Goal: Task Accomplishment & Management: Complete application form

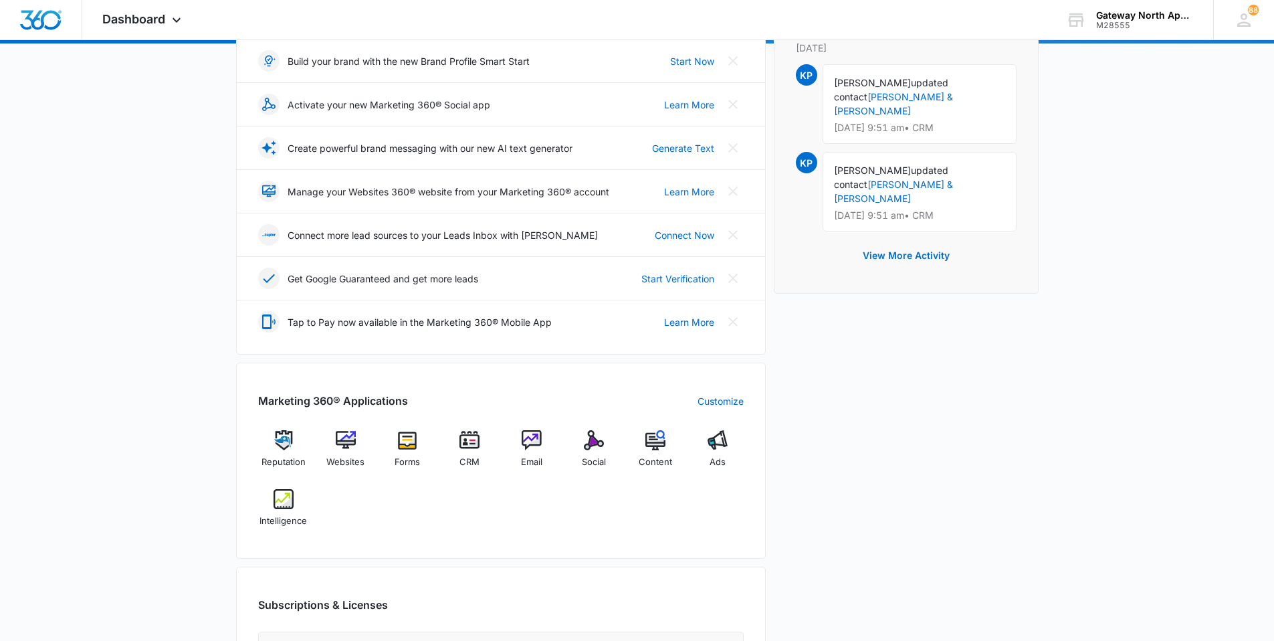
scroll to position [201, 0]
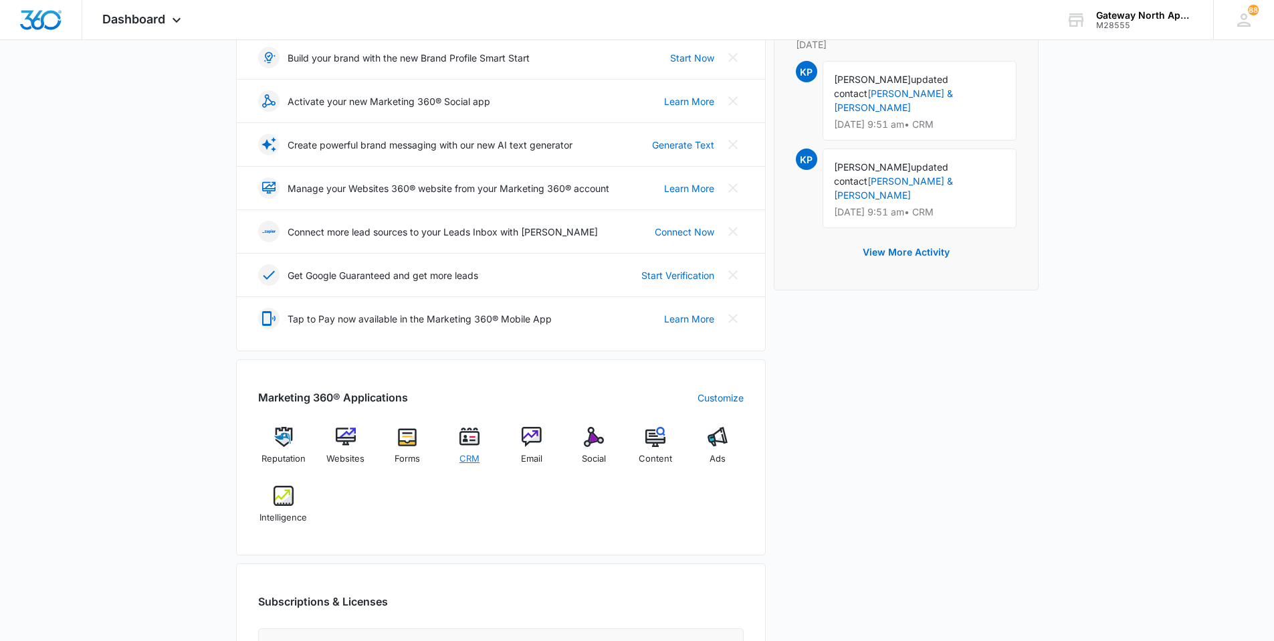
click at [467, 448] on div "CRM" at bounding box center [469, 450] width 51 height 47
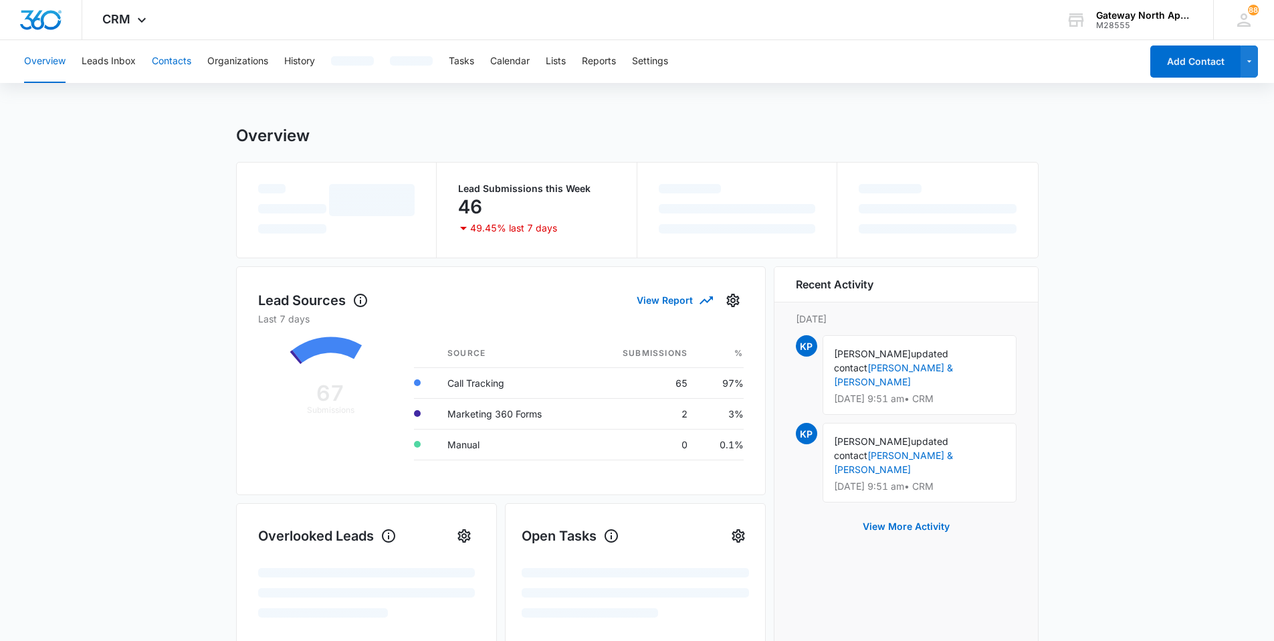
click at [154, 56] on button "Contacts" at bounding box center [171, 61] width 39 height 43
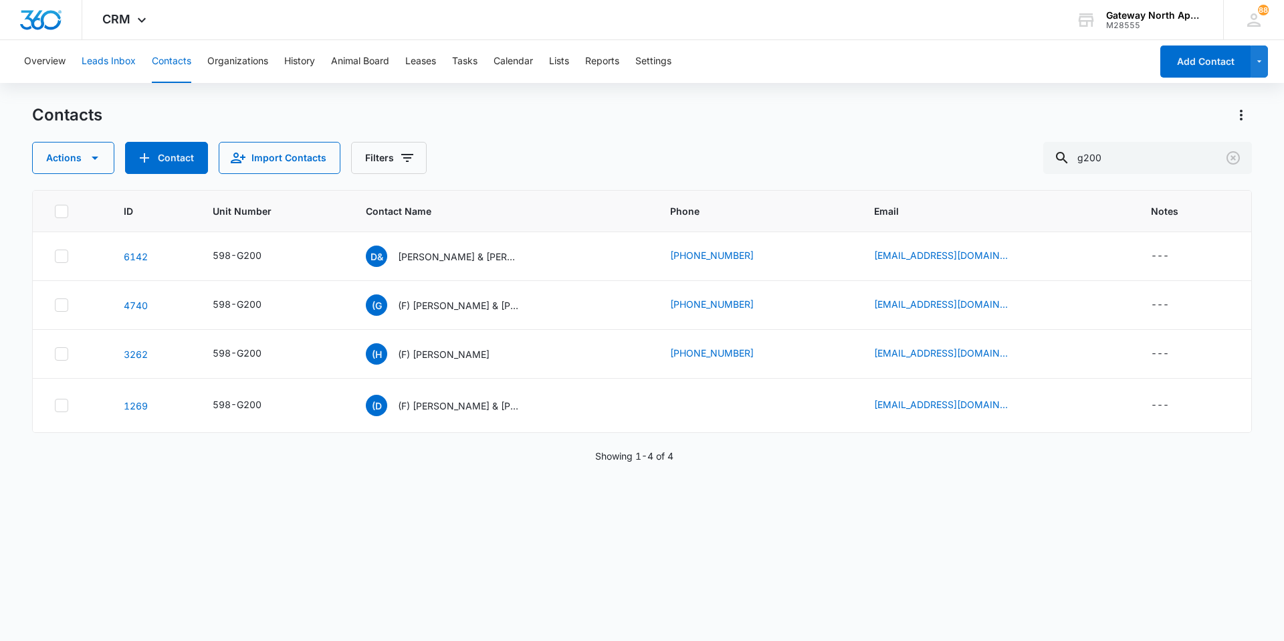
click at [122, 63] on button "Leads Inbox" at bounding box center [109, 61] width 54 height 43
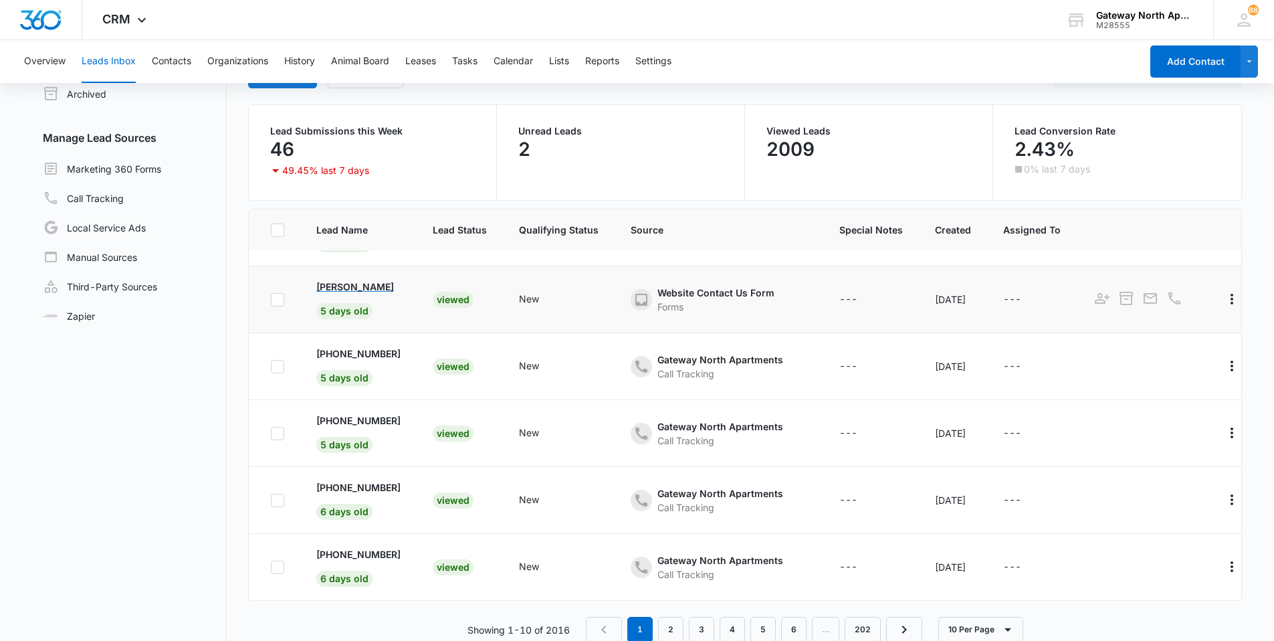
scroll to position [103, 0]
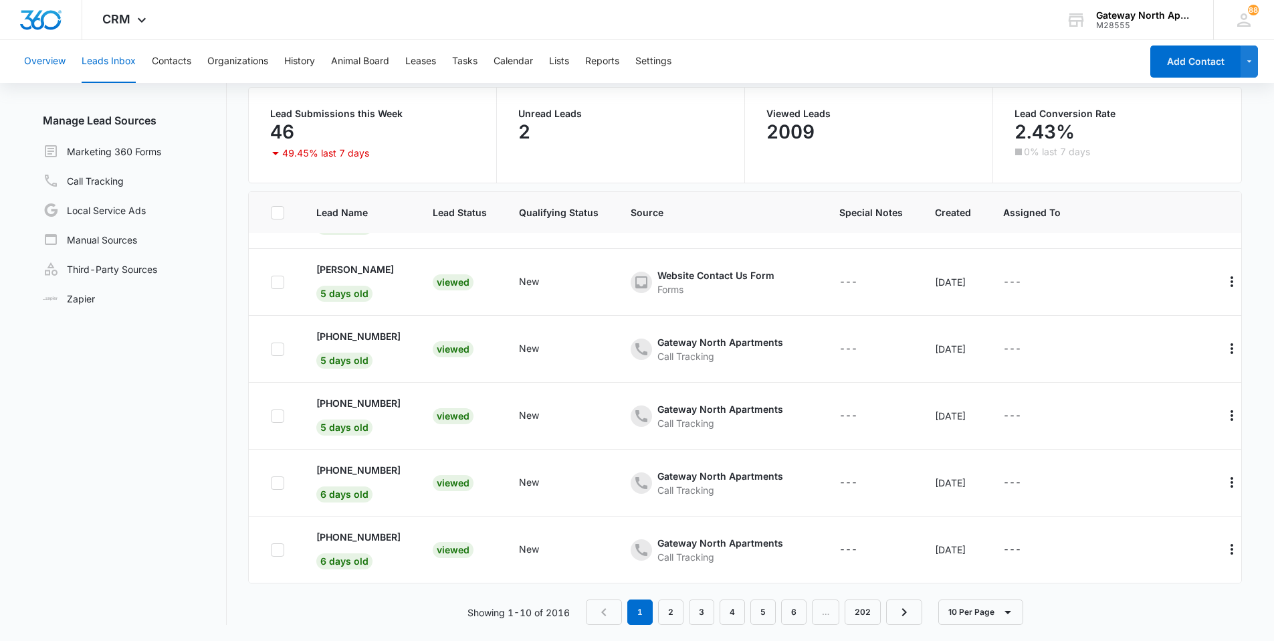
click at [31, 69] on button "Overview" at bounding box center [44, 61] width 41 height 43
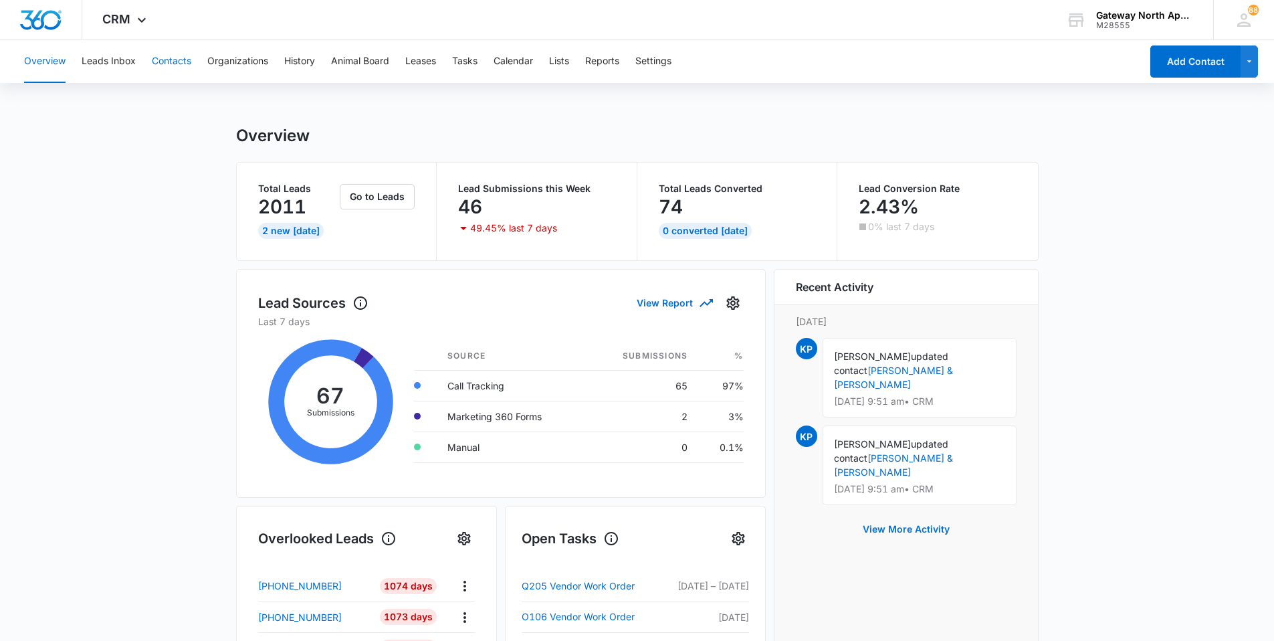
click at [179, 50] on button "Contacts" at bounding box center [171, 61] width 39 height 43
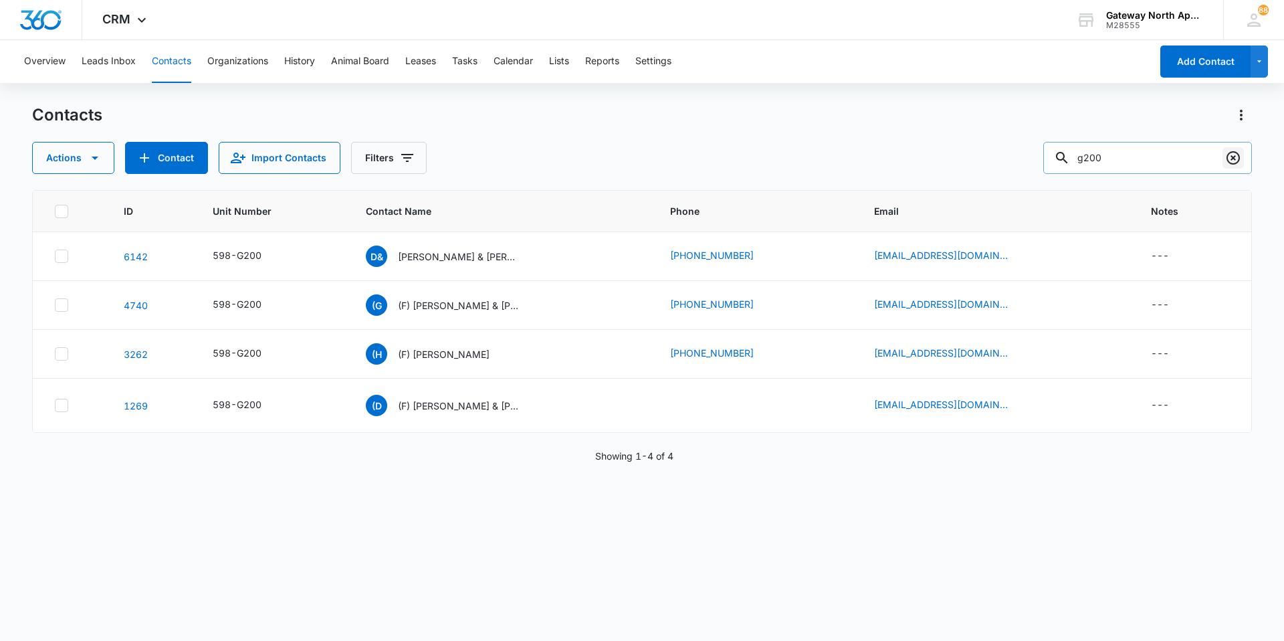
click at [1234, 163] on icon "Clear" at bounding box center [1233, 158] width 16 height 16
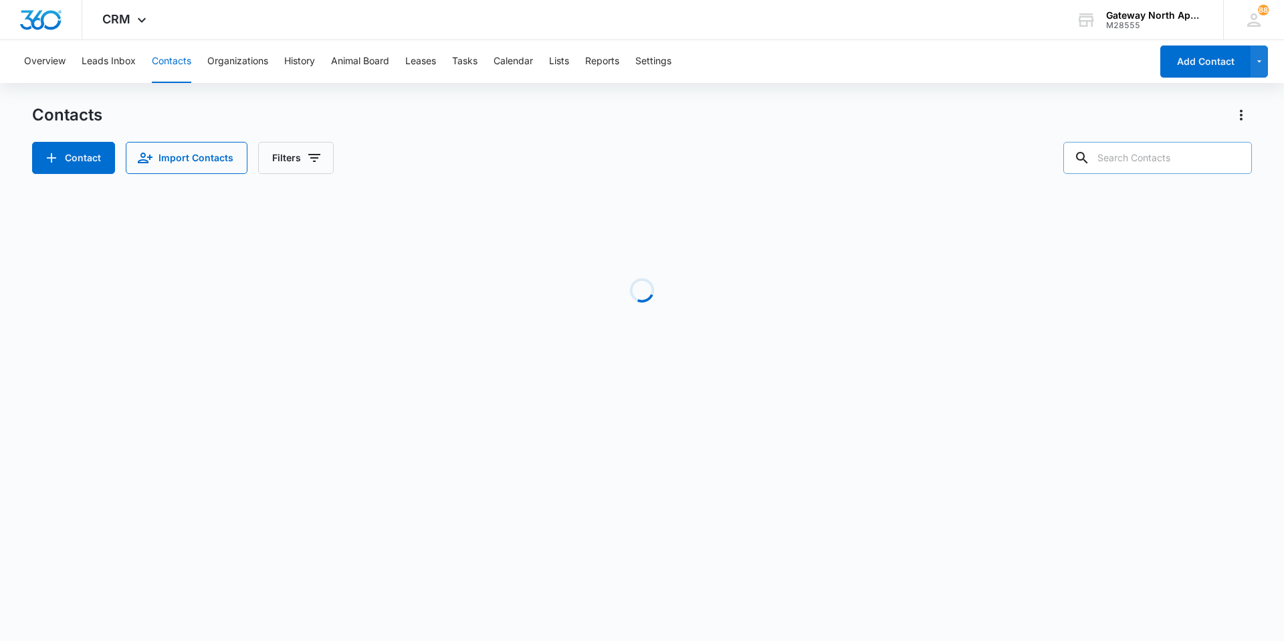
click at [1185, 157] on input "text" at bounding box center [1157, 158] width 189 height 32
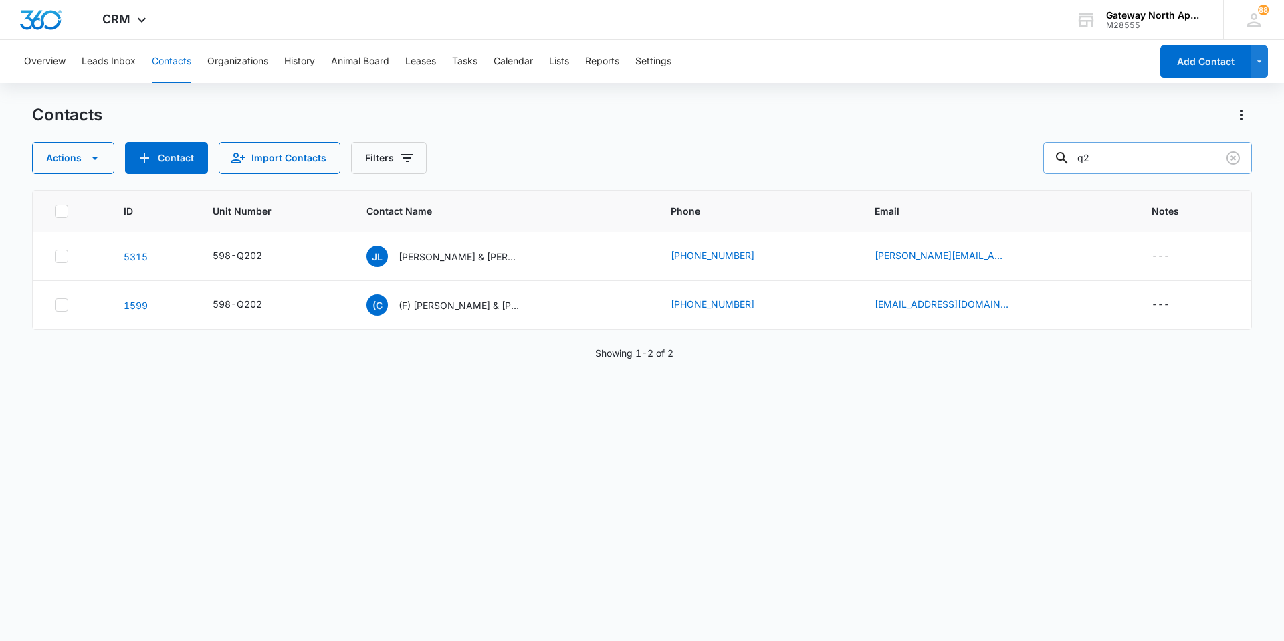
type input "q"
type input "D105"
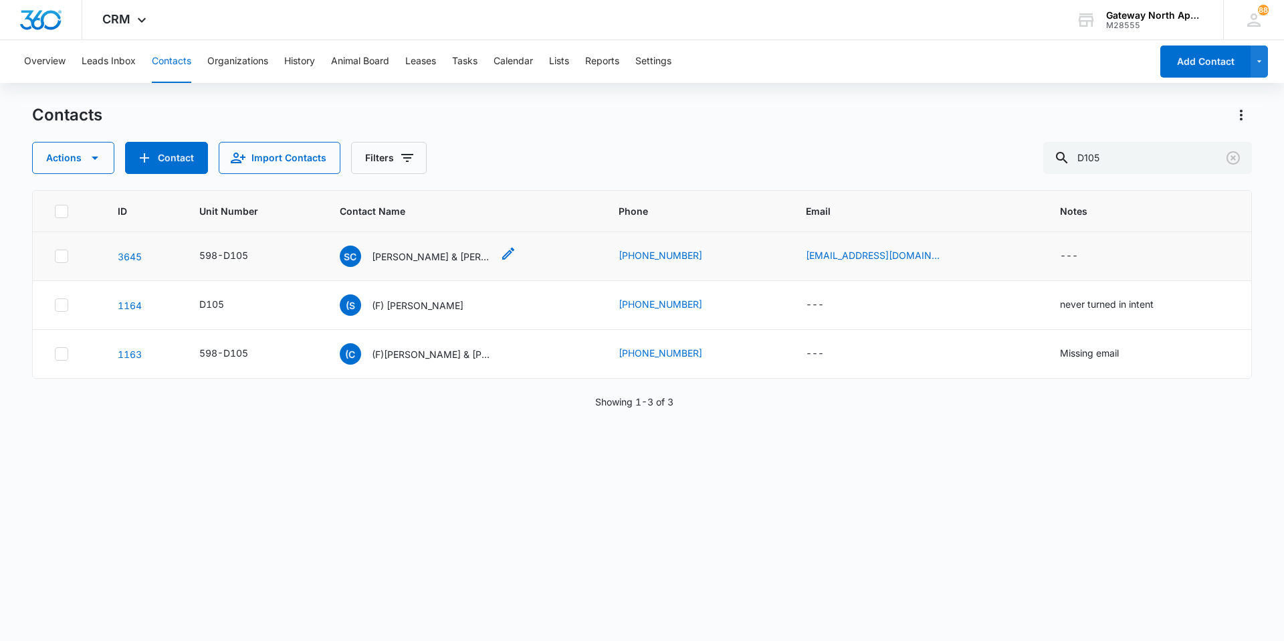
click at [437, 253] on p "[PERSON_NAME] & [PERSON_NAME]" at bounding box center [432, 256] width 120 height 14
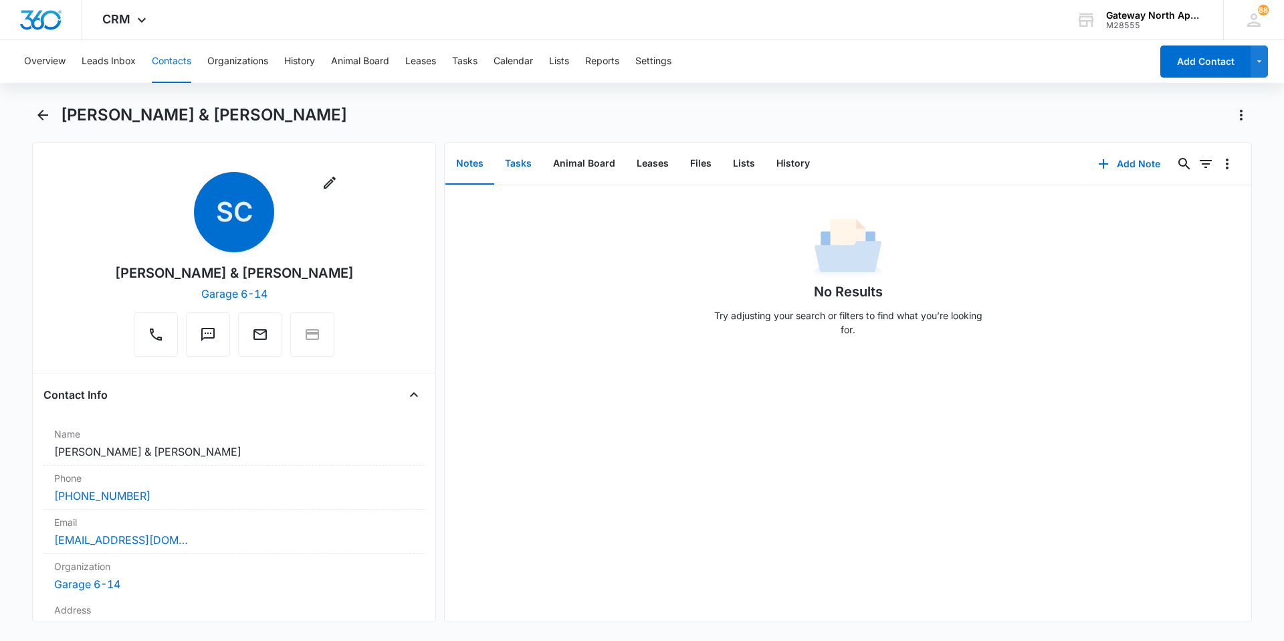
click at [527, 165] on button "Tasks" at bounding box center [518, 163] width 48 height 41
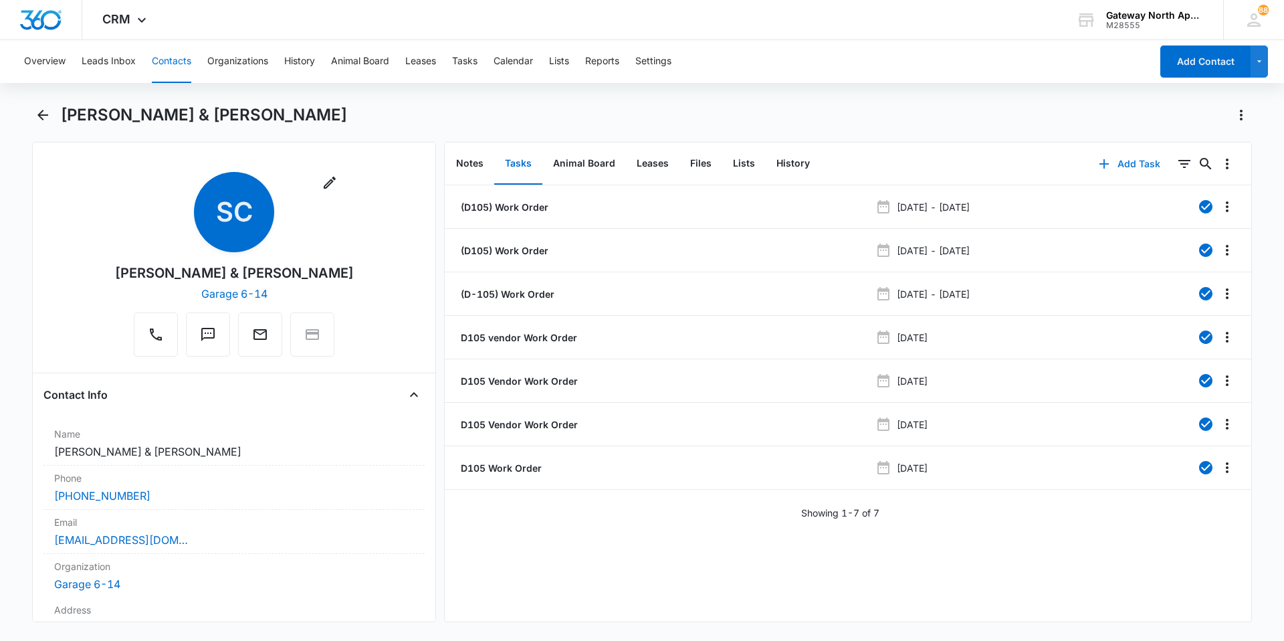
click at [1125, 167] on button "Add Task" at bounding box center [1129, 164] width 88 height 32
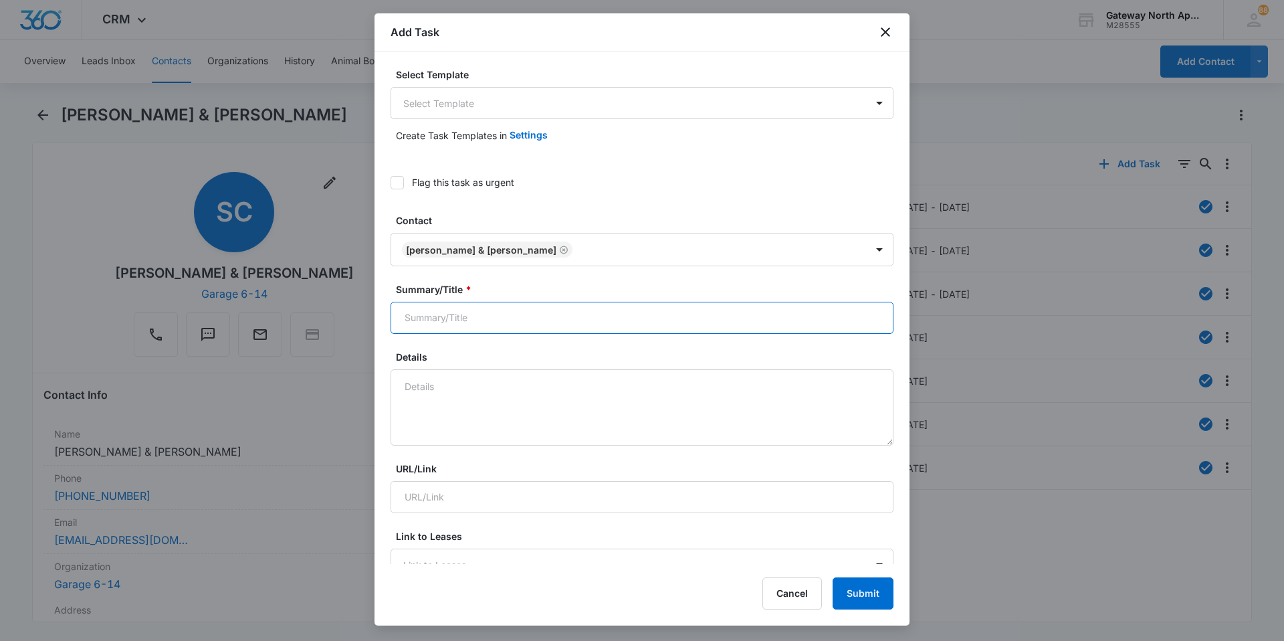
click at [554, 315] on input "Summary/Title *" at bounding box center [642, 318] width 503 height 32
type input "598-D105"
click at [510, 374] on textarea "Details" at bounding box center [642, 407] width 503 height 76
click at [507, 384] on textarea "came in and said her Patio door is bent" at bounding box center [642, 407] width 503 height 76
click at [586, 384] on textarea "came in and said her patio door is bent" at bounding box center [642, 407] width 503 height 76
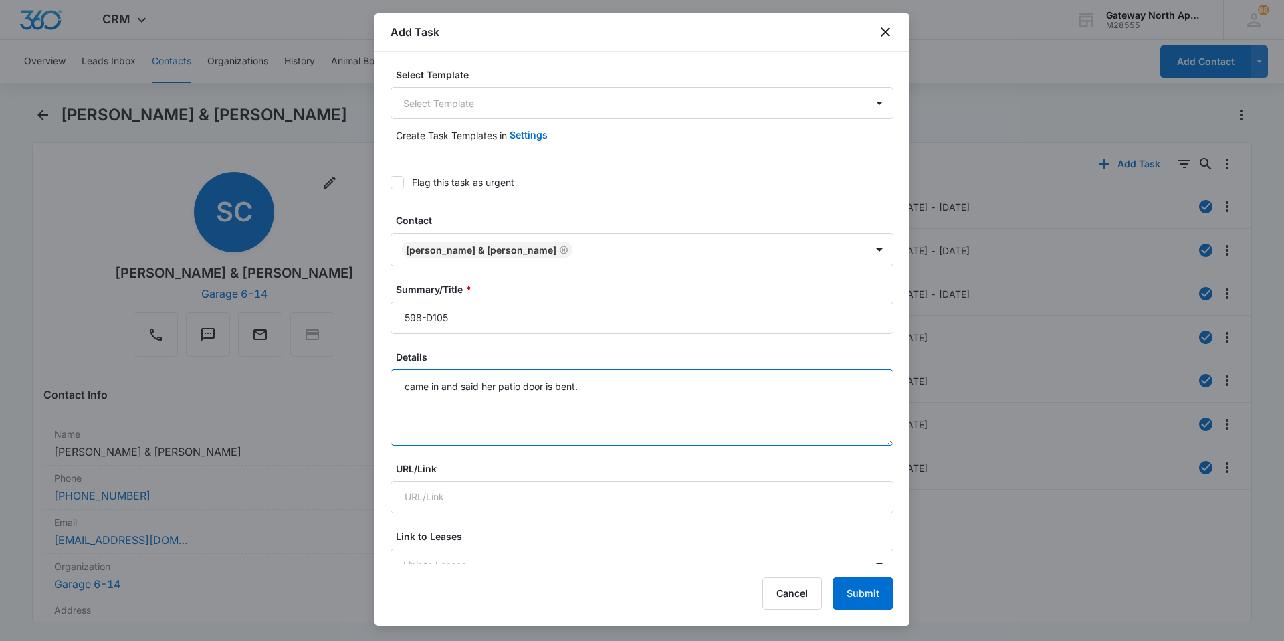
click at [410, 385] on textarea "came in and said her patio door is bent." at bounding box center [642, 407] width 503 height 76
click at [580, 387] on textarea "Came in and said her patio door is bent." at bounding box center [642, 407] width 503 height 76
type textarea "Came in and said her patio door is bent."
click at [552, 308] on input "598-D105" at bounding box center [642, 318] width 503 height 32
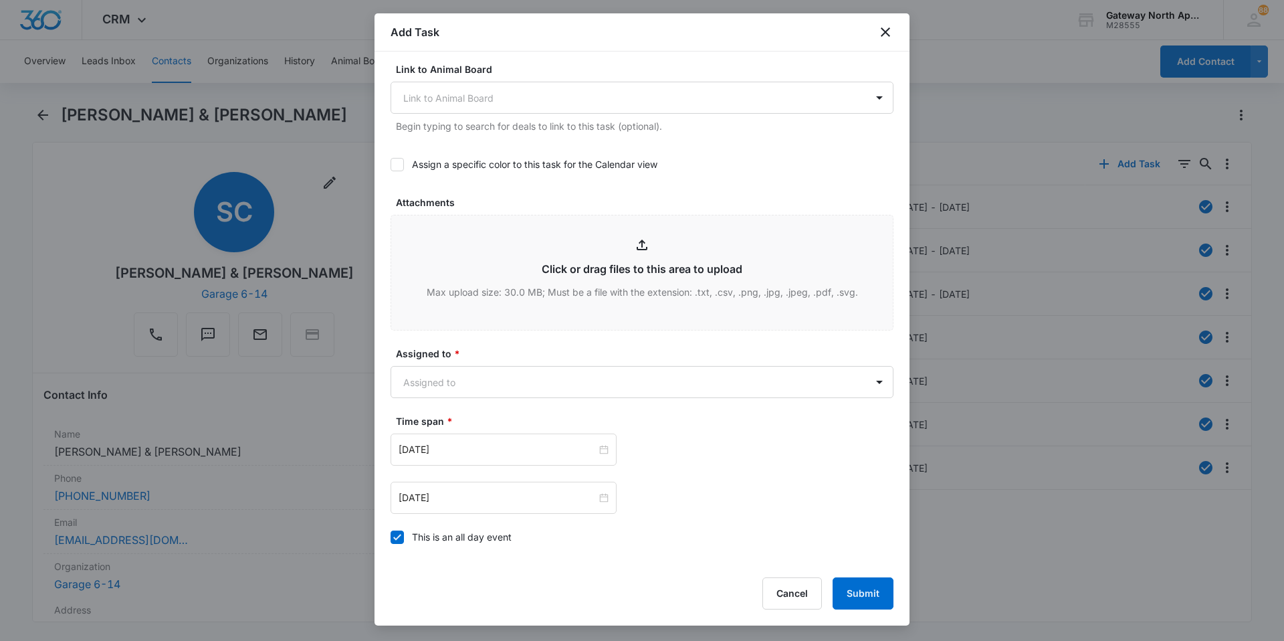
scroll to position [602, 0]
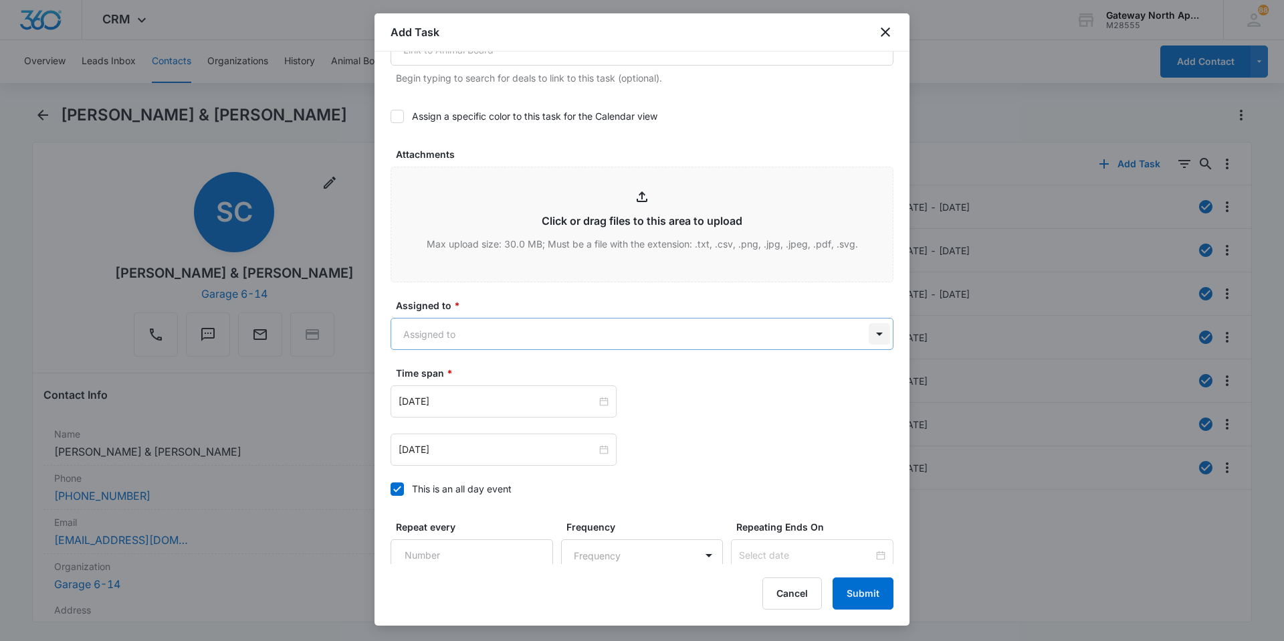
type input "598-D105 work order"
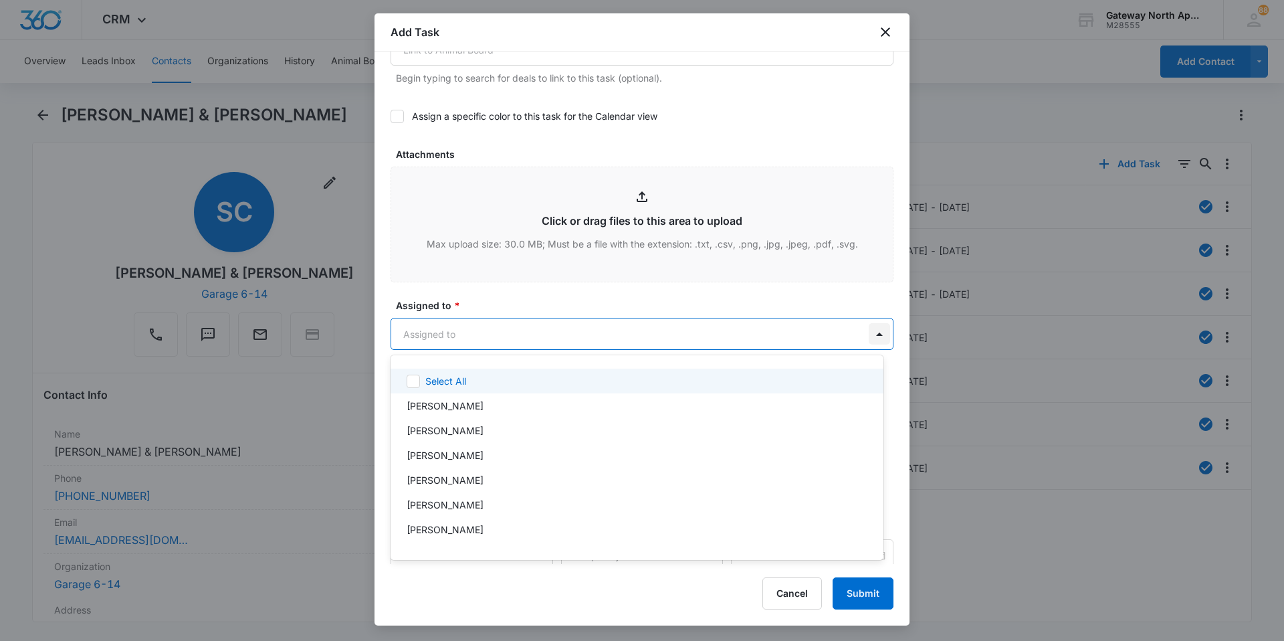
click at [876, 328] on body "CRM Apps Reputation Websites Forms CRM Email Social Content Ads Intelligence Fi…" at bounding box center [642, 320] width 1284 height 641
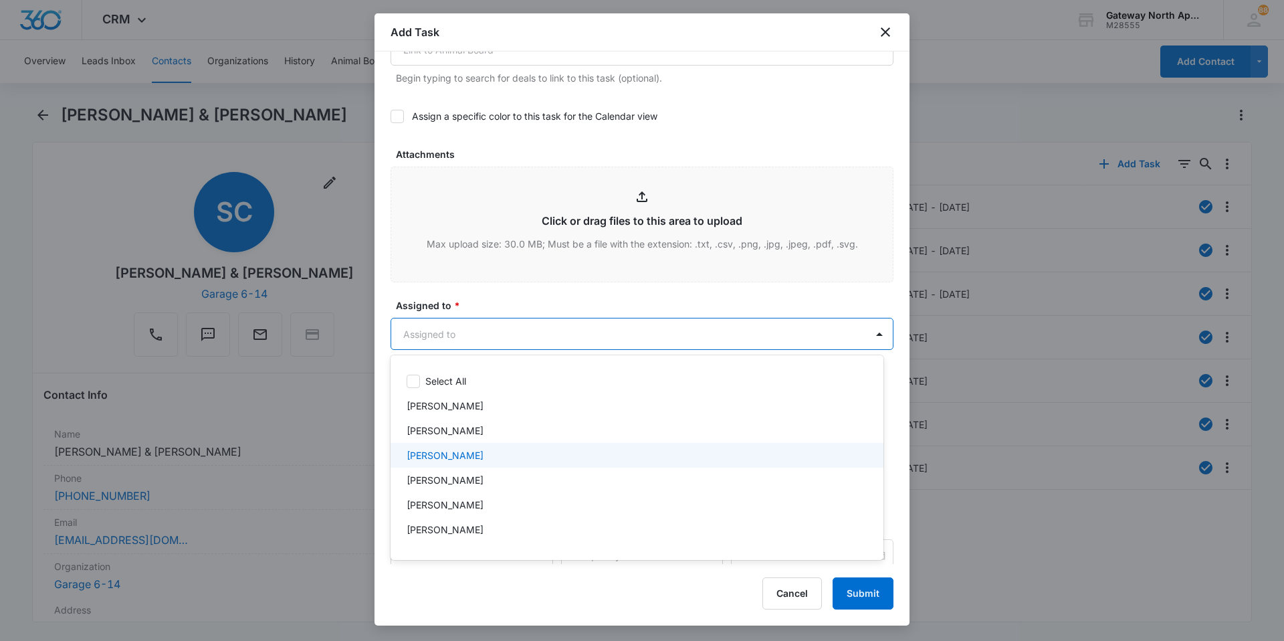
click at [608, 444] on div "[PERSON_NAME]" at bounding box center [637, 455] width 493 height 25
click at [872, 333] on div at bounding box center [642, 320] width 1284 height 641
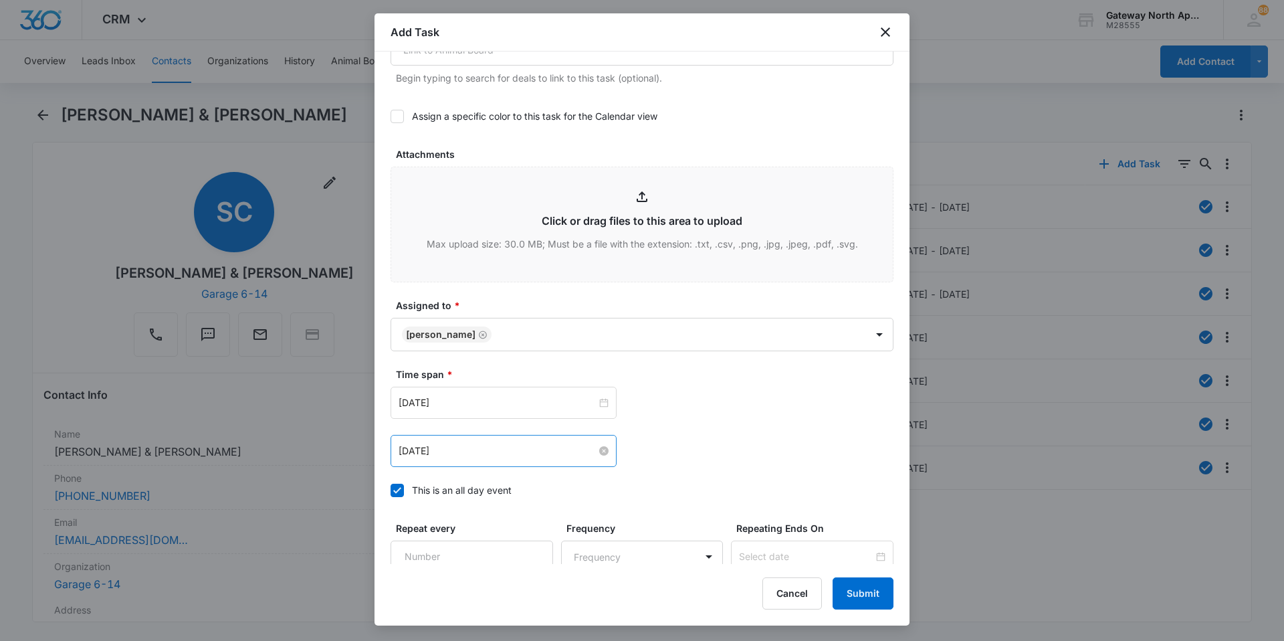
click at [601, 457] on div "[DATE]" at bounding box center [504, 450] width 210 height 15
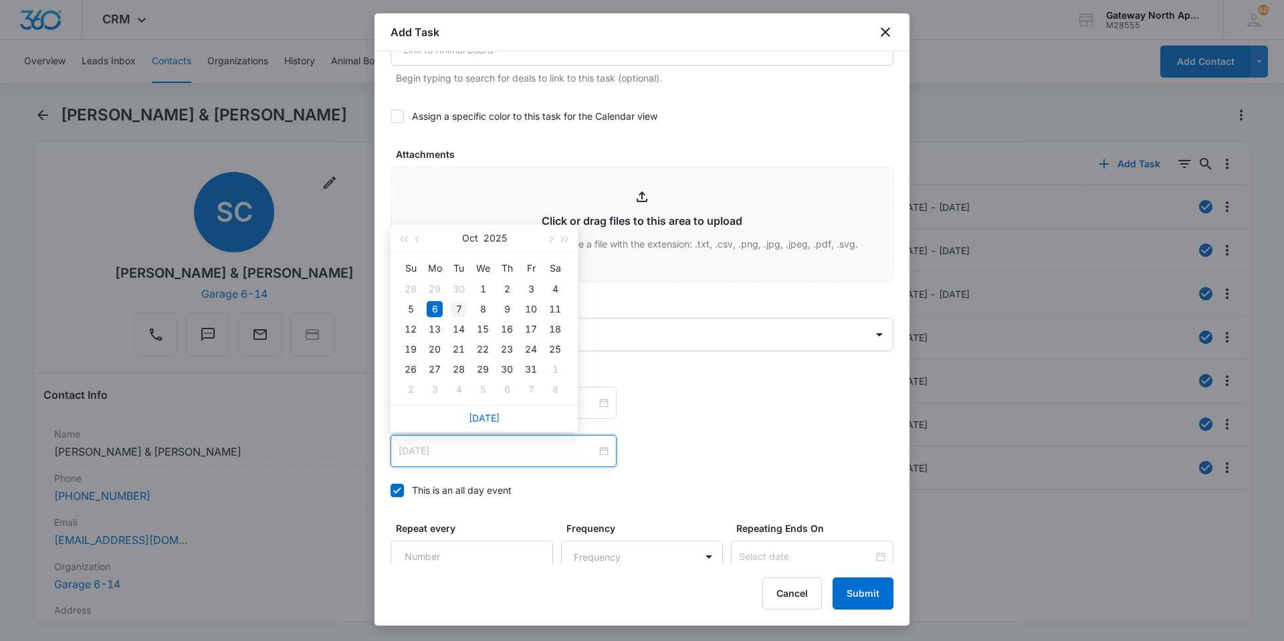
type input "[DATE]"
click at [462, 307] on div "7" at bounding box center [459, 309] width 16 height 16
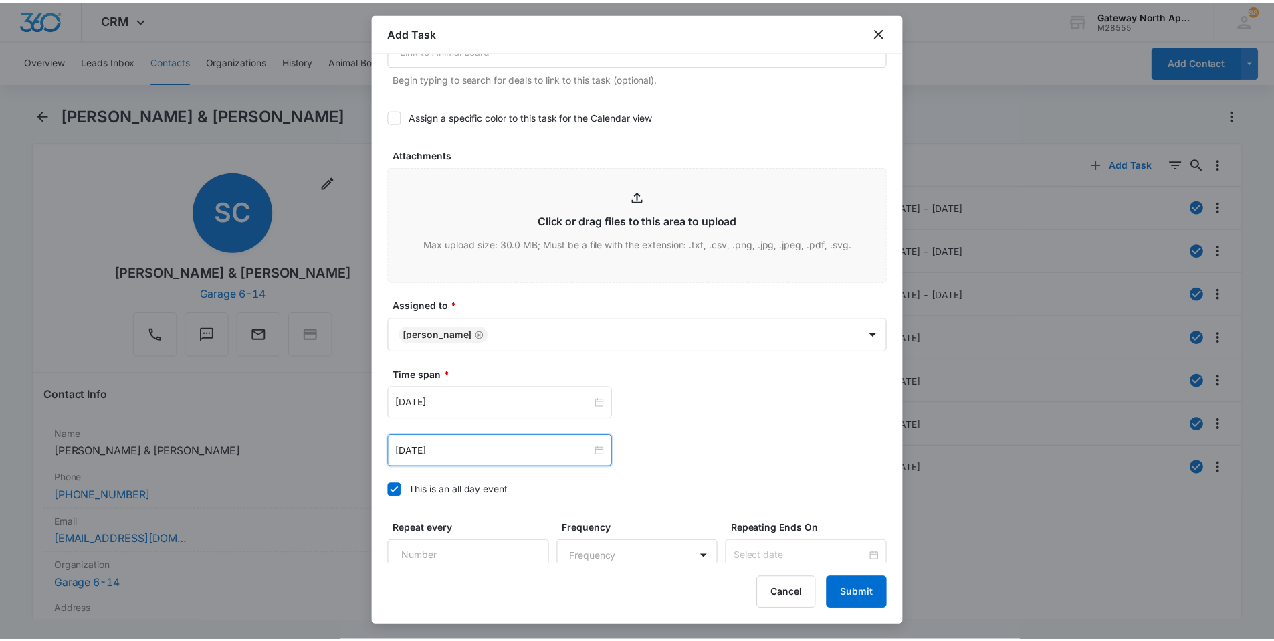
scroll to position [724, 0]
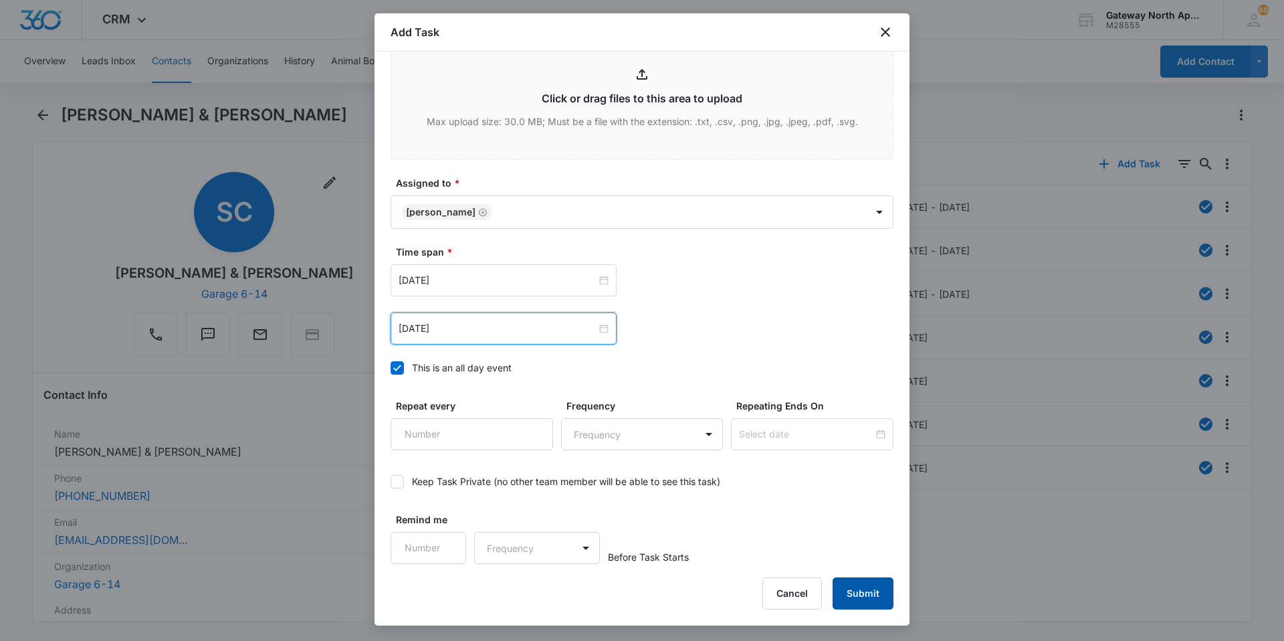
click at [865, 588] on button "Submit" at bounding box center [863, 593] width 61 height 32
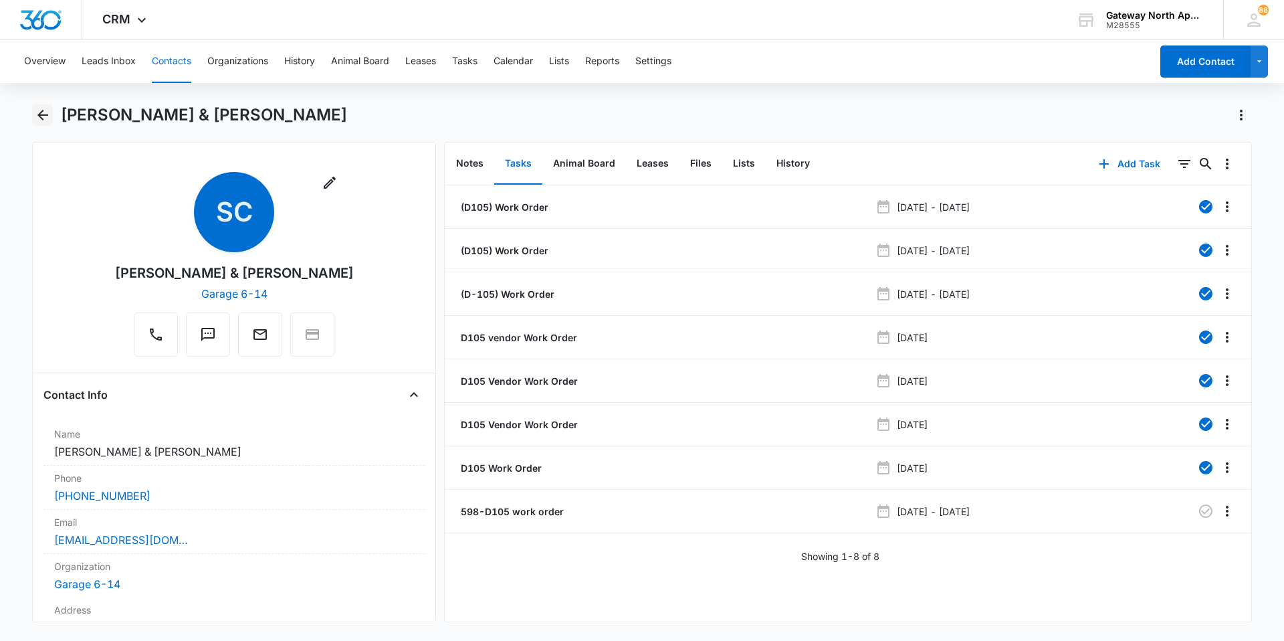
click at [41, 116] on icon "Back" at bounding box center [42, 115] width 11 height 11
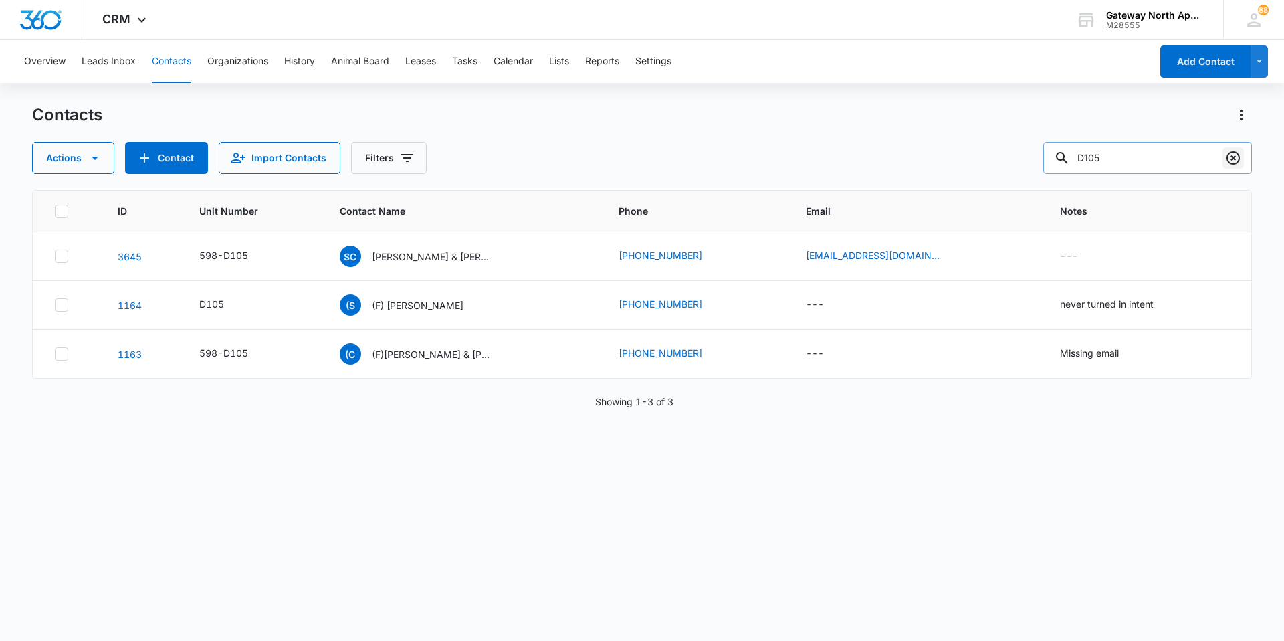
click at [1239, 160] on icon "Clear" at bounding box center [1232, 157] width 13 height 13
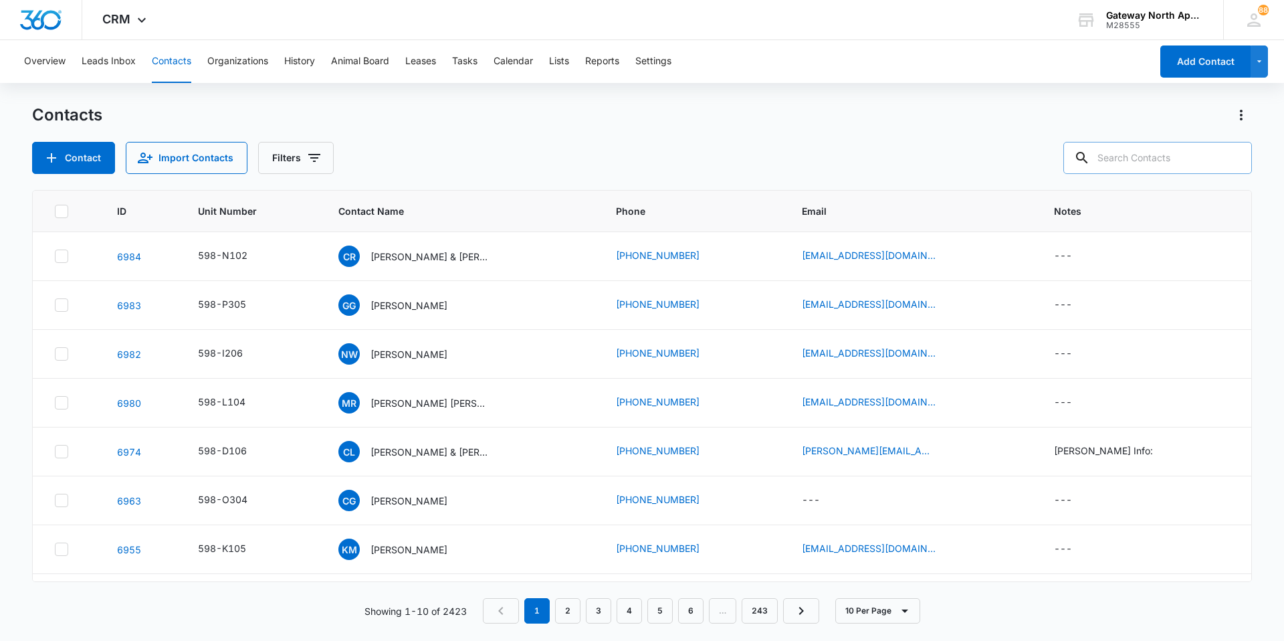
click at [1173, 155] on input "text" at bounding box center [1157, 158] width 189 height 32
type input "j306"
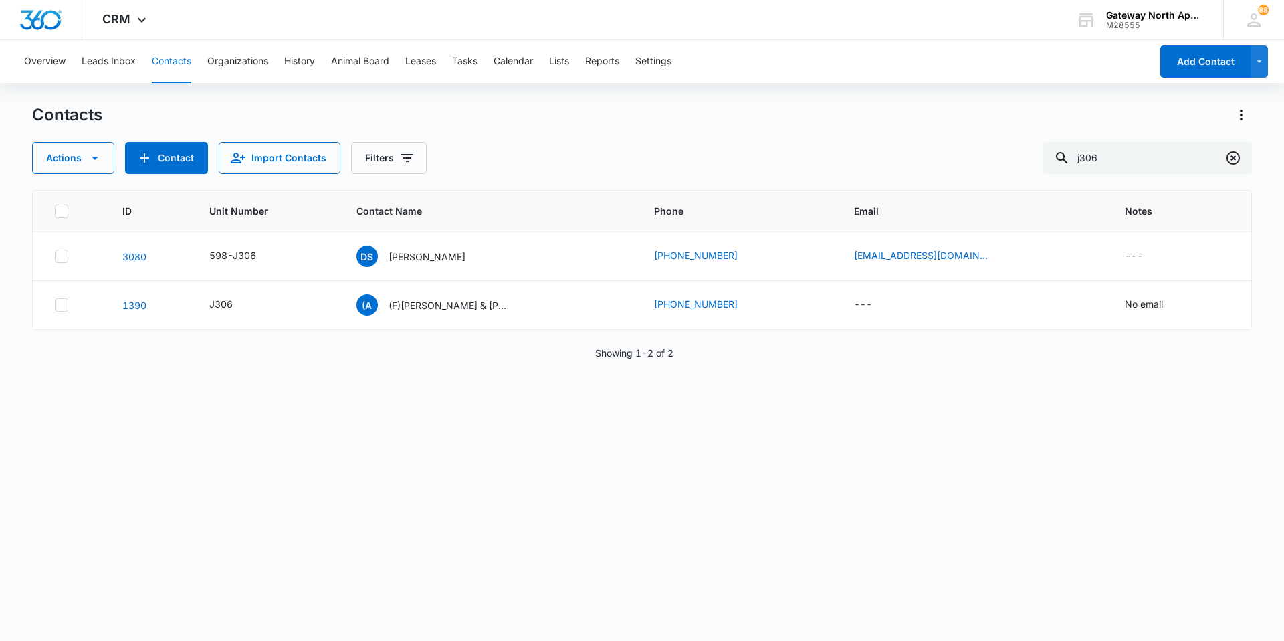
click at [1226, 160] on icon "Clear" at bounding box center [1233, 158] width 16 height 16
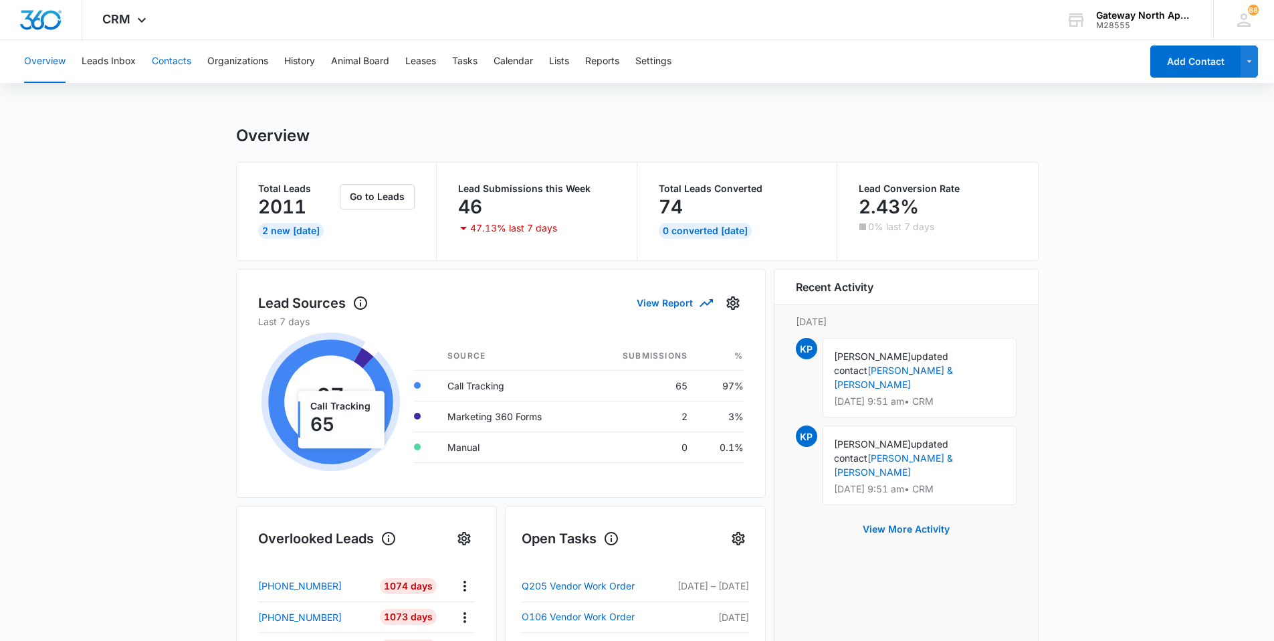
click at [189, 55] on button "Contacts" at bounding box center [171, 61] width 39 height 43
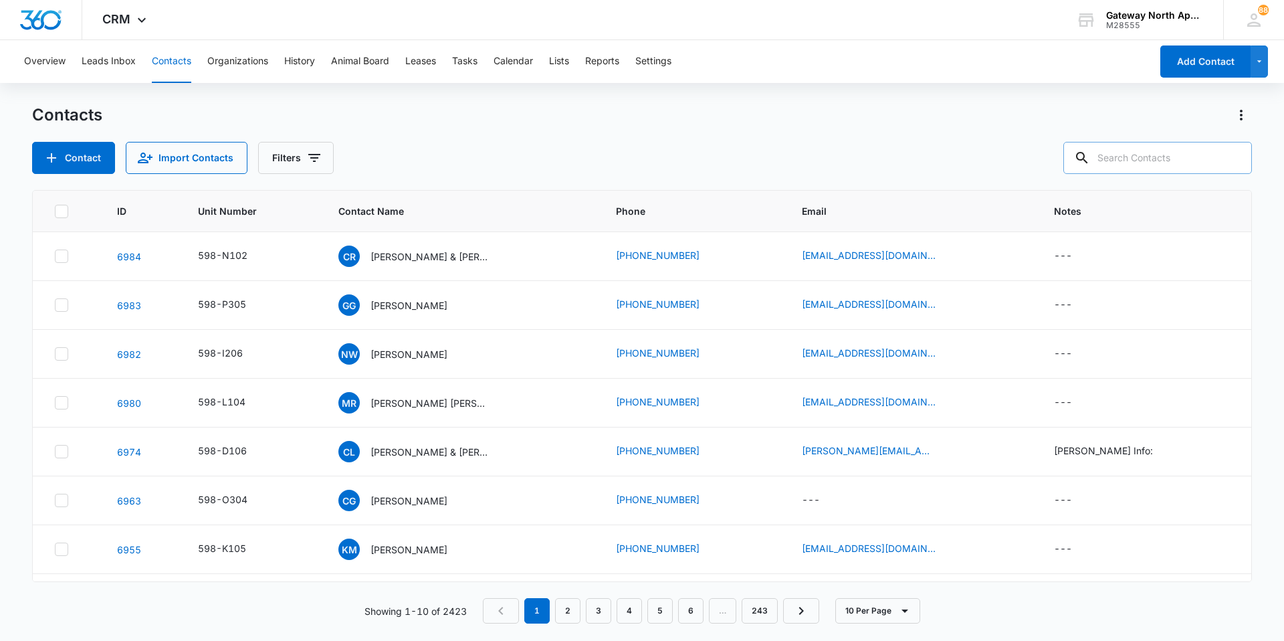
click at [1152, 161] on input "text" at bounding box center [1157, 158] width 189 height 32
click at [1162, 150] on input "text" at bounding box center [1157, 158] width 189 height 32
type input "g306"
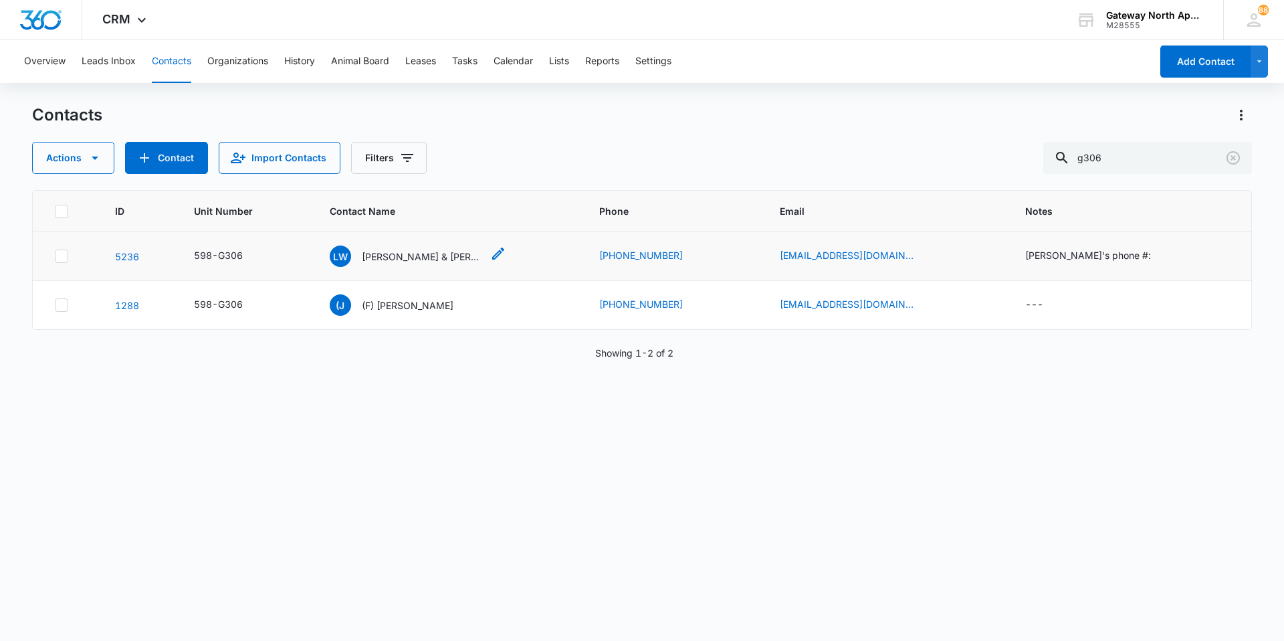
click at [454, 255] on p "[PERSON_NAME] & [PERSON_NAME]" at bounding box center [422, 256] width 120 height 14
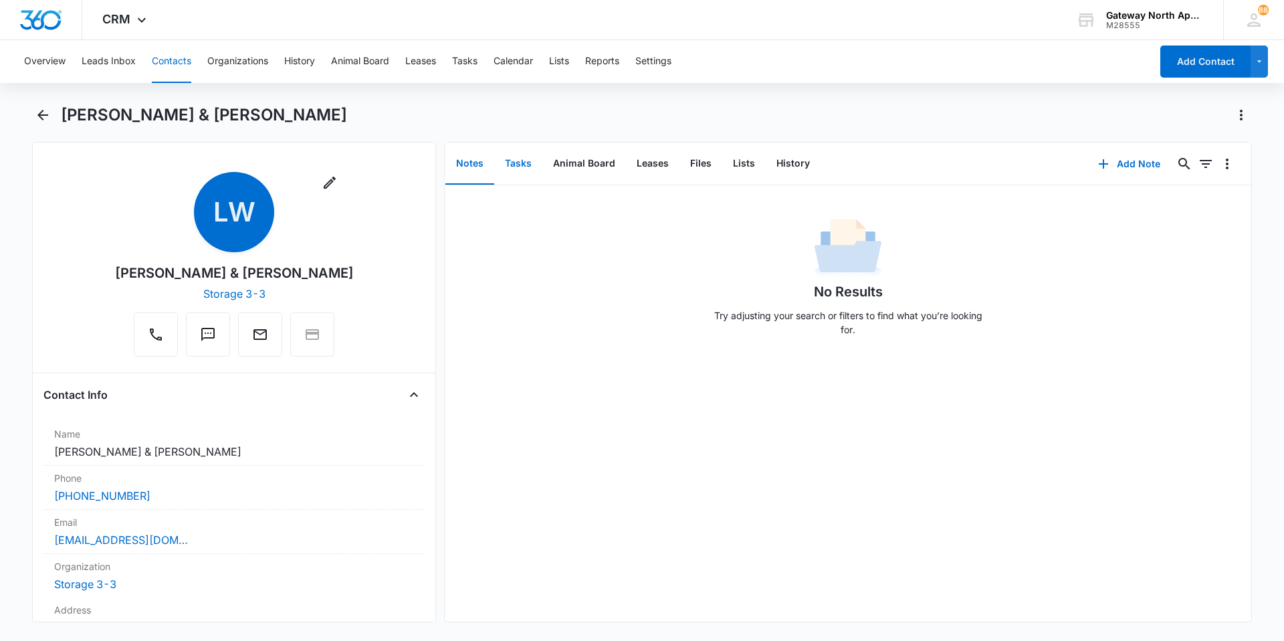
click at [530, 162] on button "Tasks" at bounding box center [518, 163] width 48 height 41
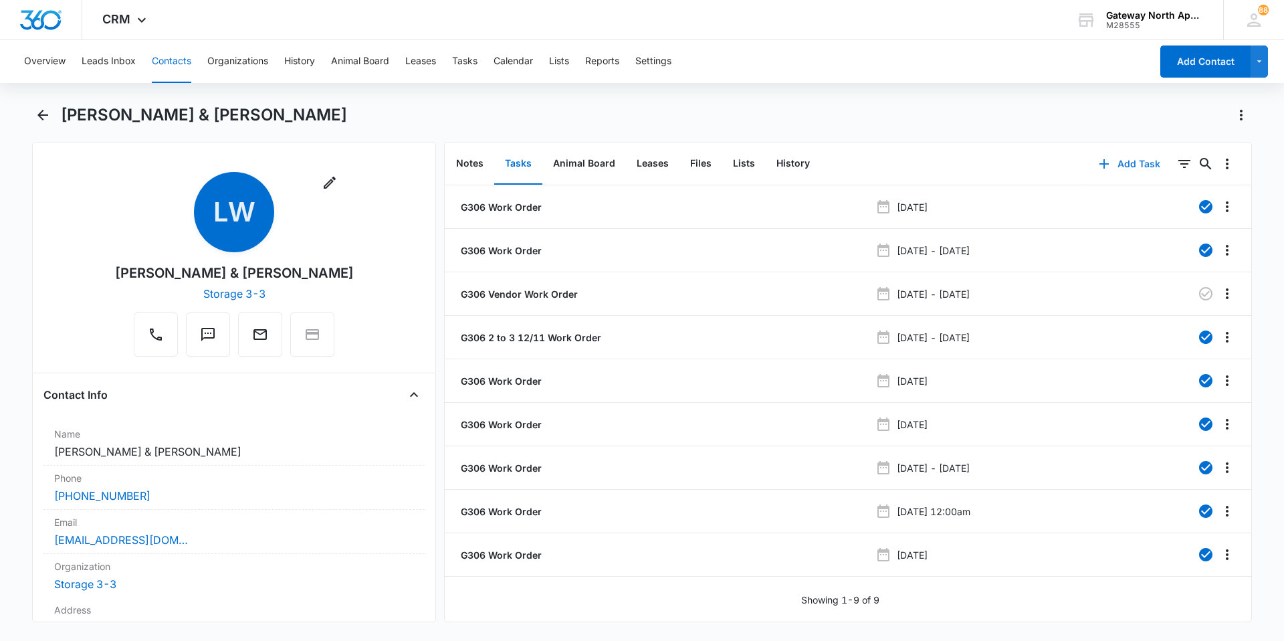
click at [1120, 167] on button "Add Task" at bounding box center [1129, 164] width 88 height 32
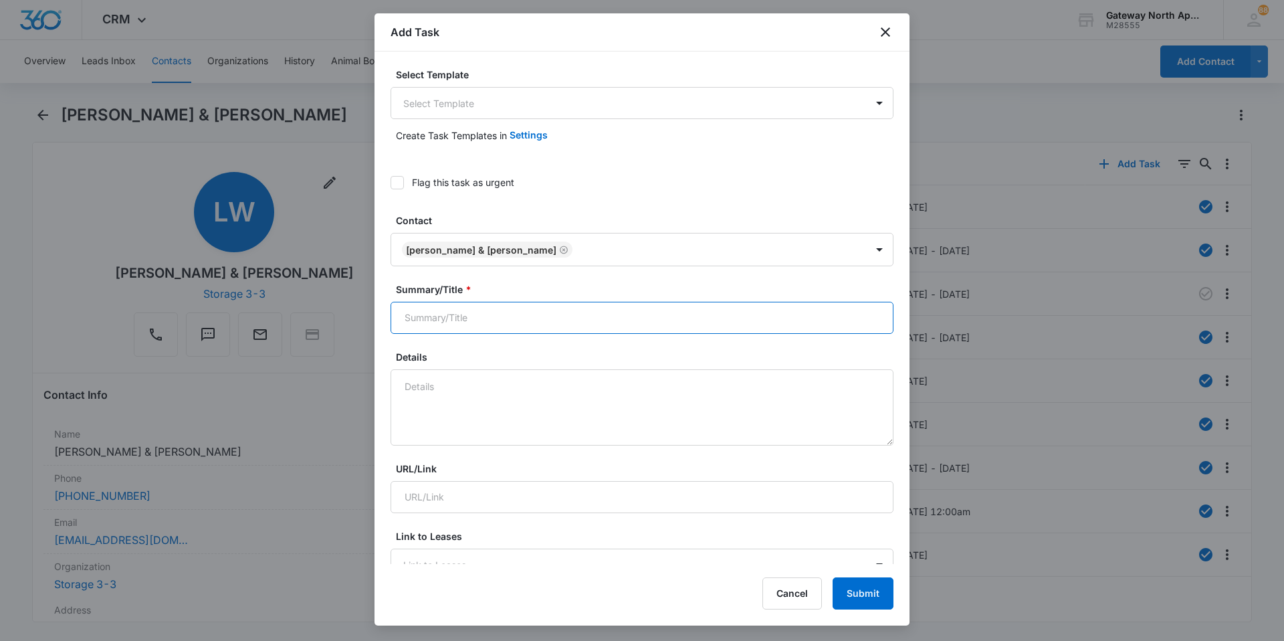
click at [538, 314] on input "Summary/Title *" at bounding box center [642, 318] width 503 height 32
type input "598G306 work order"
click at [532, 421] on textarea "Details" at bounding box center [642, 407] width 503 height 76
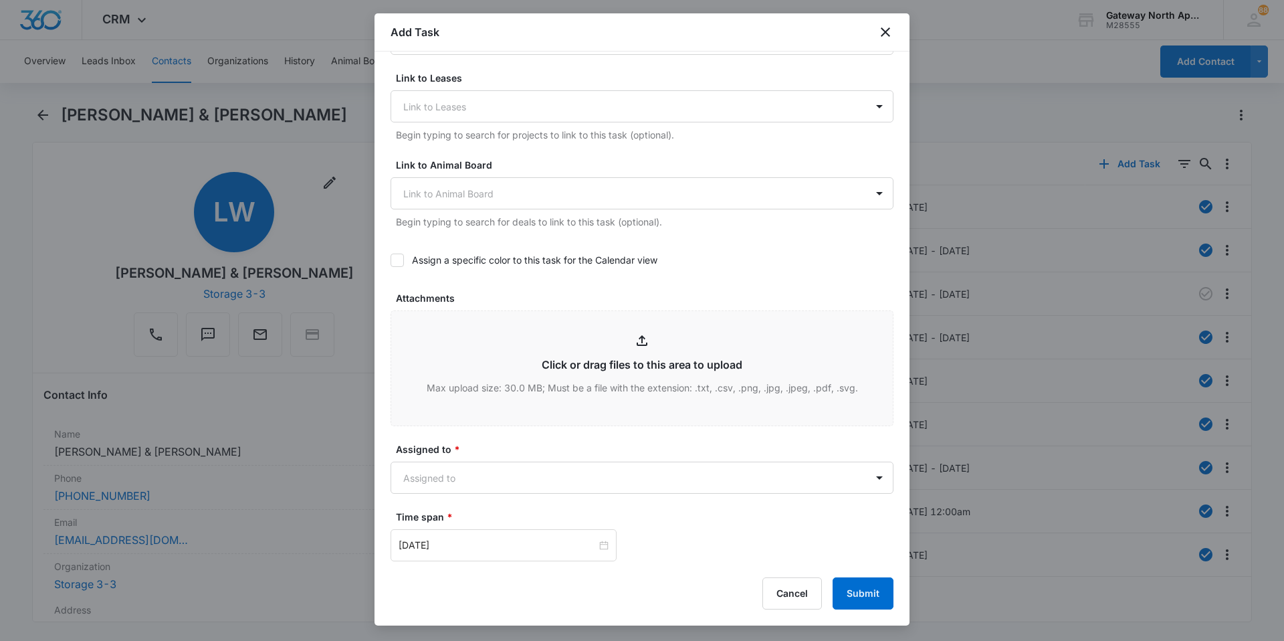
scroll to position [723, 0]
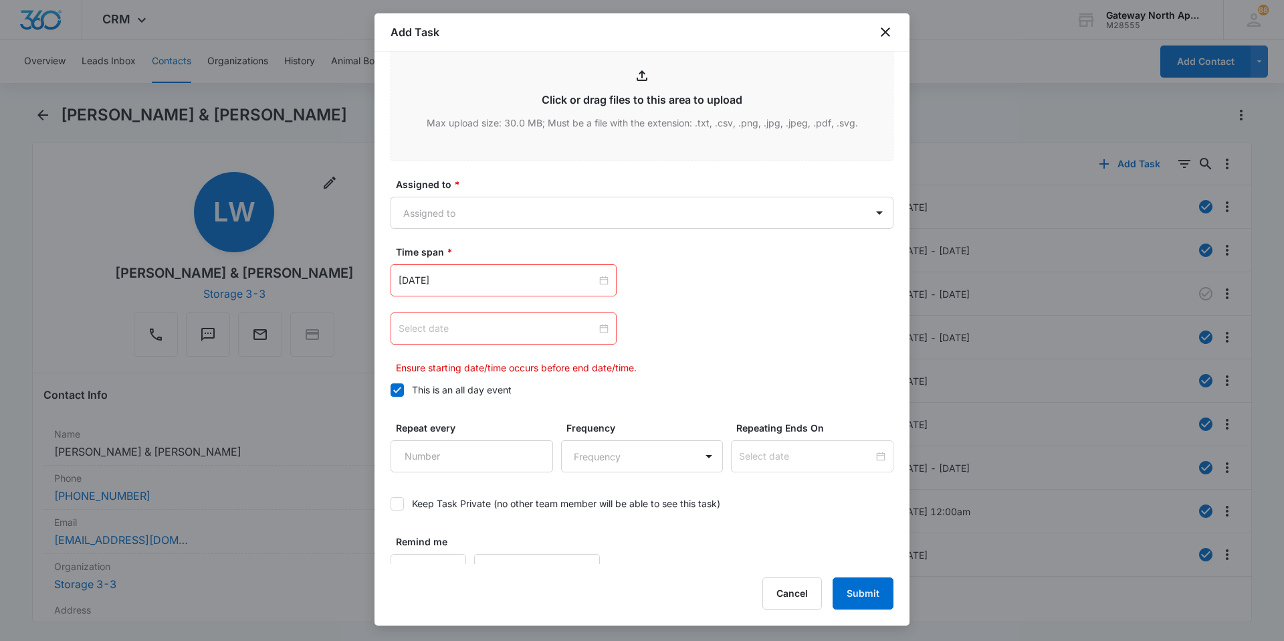
click at [599, 328] on div at bounding box center [504, 328] width 210 height 15
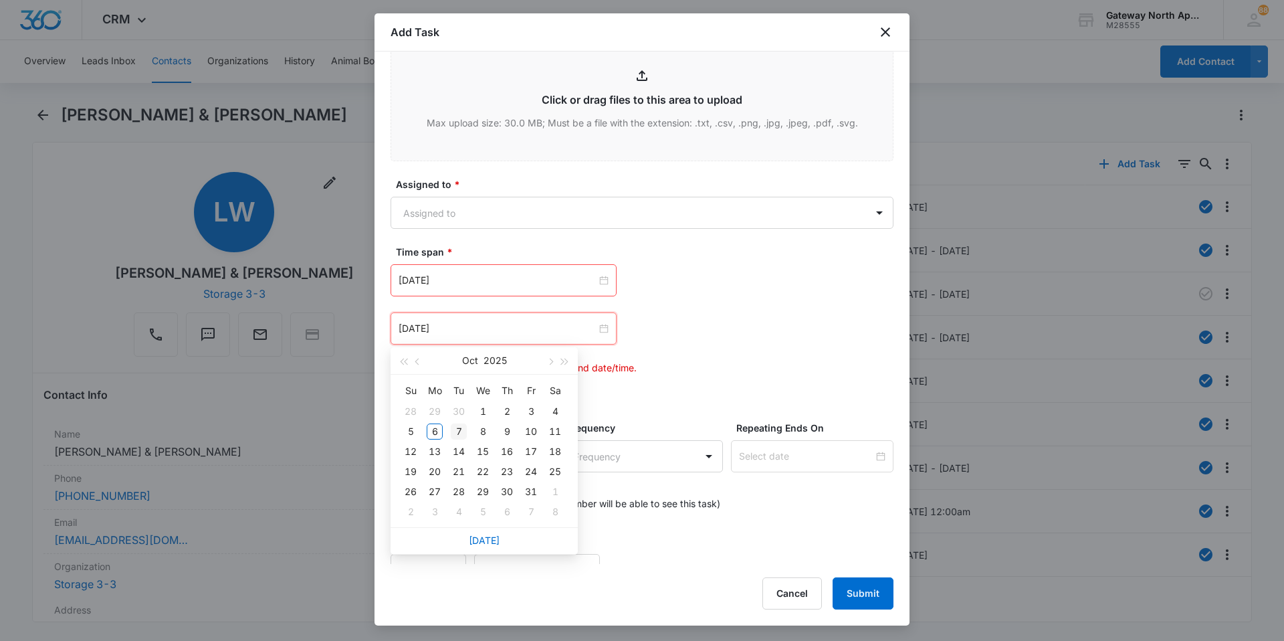
type input "[DATE]"
click at [461, 429] on div "7" at bounding box center [459, 431] width 16 height 16
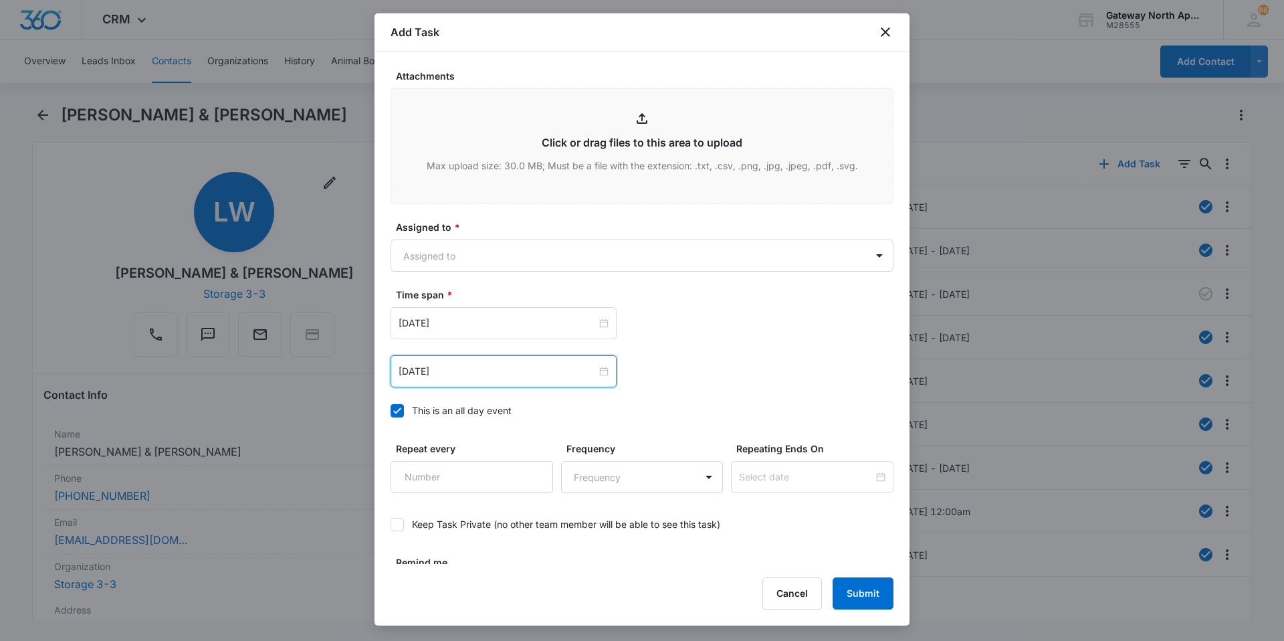
scroll to position [656, 0]
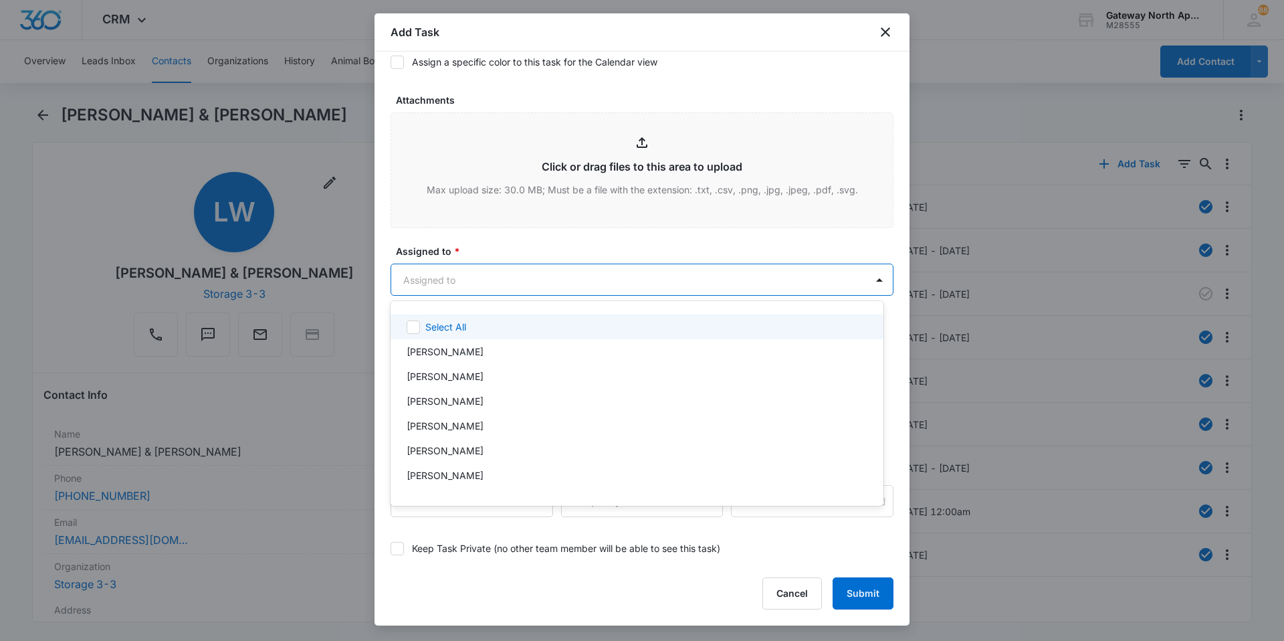
click at [855, 282] on body "CRM Apps Reputation Websites Forms CRM Email Social Content Ads Intelligence Fi…" at bounding box center [642, 320] width 1284 height 641
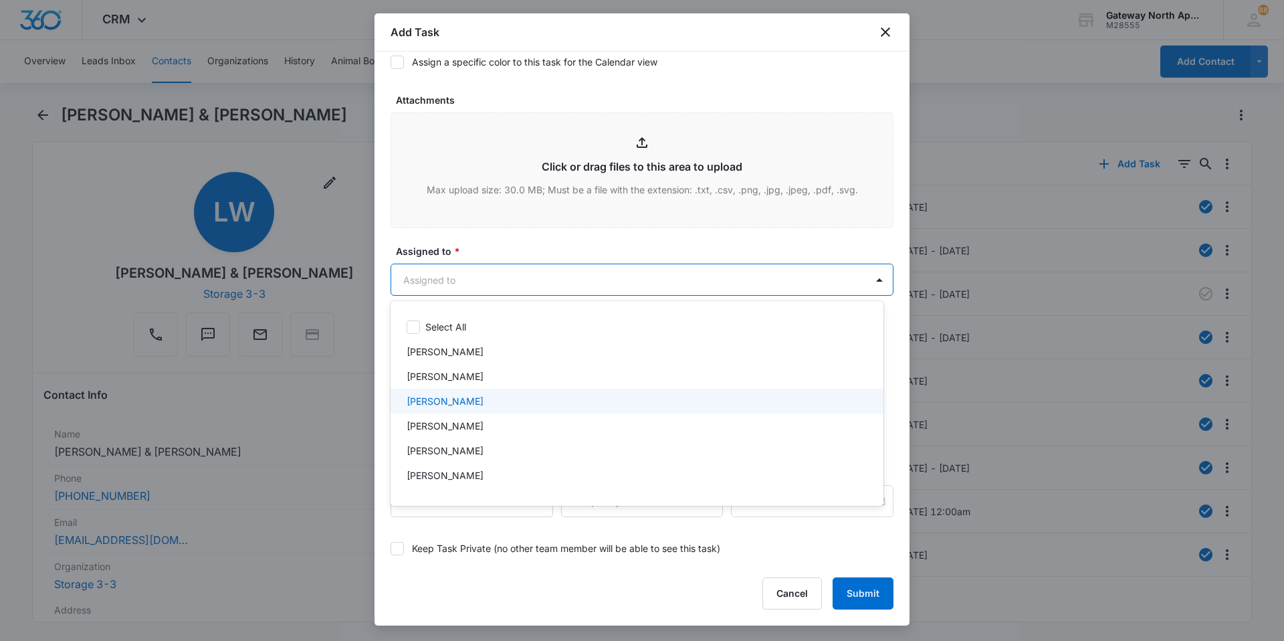
click at [575, 399] on div "[PERSON_NAME]" at bounding box center [636, 401] width 458 height 14
click at [608, 399] on div "[PERSON_NAME]" at bounding box center [636, 403] width 458 height 16
click at [542, 399] on div "[PERSON_NAME]" at bounding box center [636, 401] width 458 height 14
click at [869, 281] on div at bounding box center [642, 320] width 1284 height 641
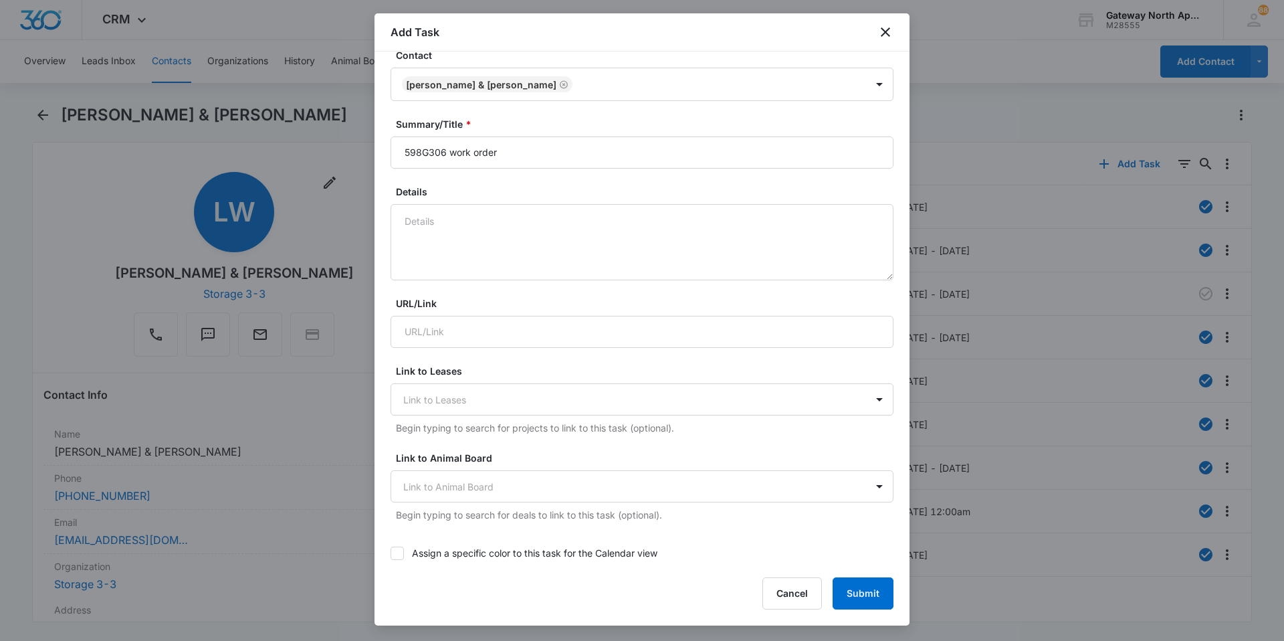
scroll to position [121, 0]
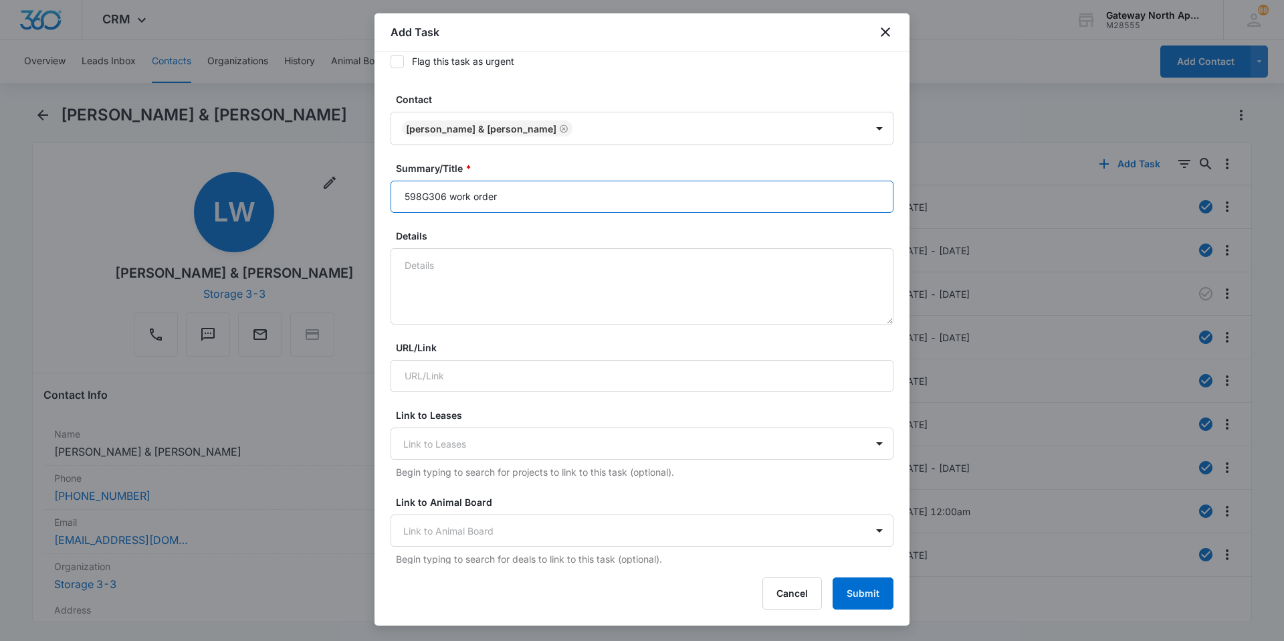
click at [457, 195] on input "598G306 work order" at bounding box center [642, 197] width 503 height 32
type input "598G306 Work order"
click at [497, 272] on textarea "Details" at bounding box center [642, 286] width 503 height 76
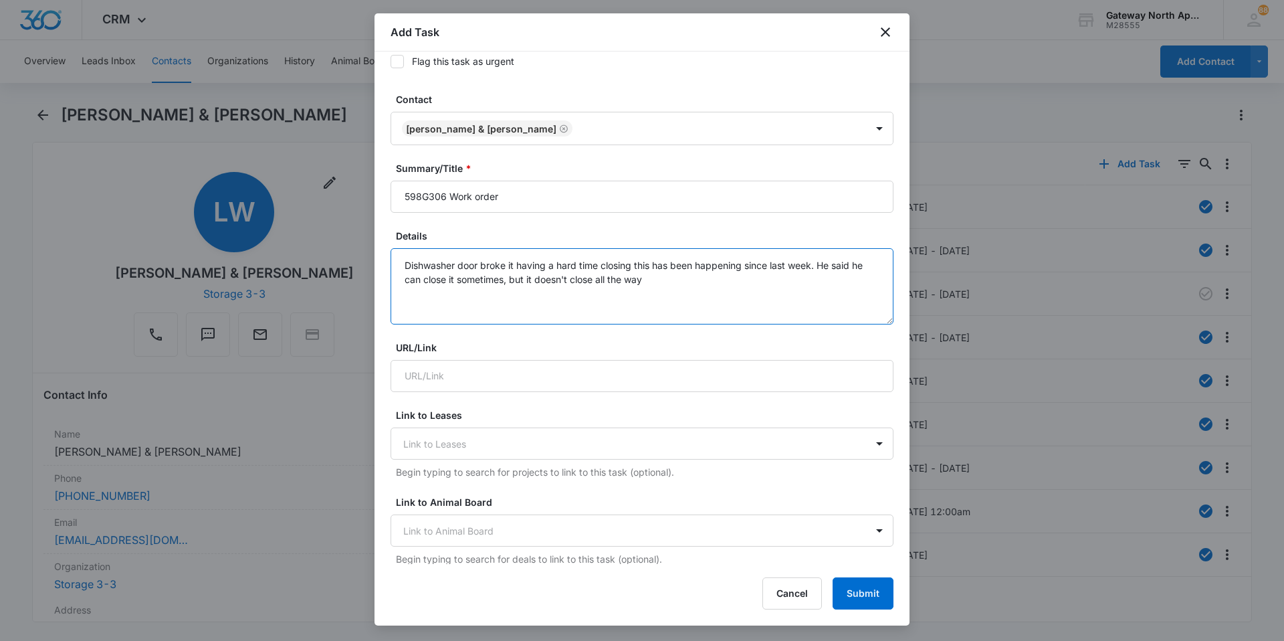
click at [514, 265] on textarea "Dishwasher door broke it having a hard time closing this has been happening sin…" at bounding box center [642, 286] width 503 height 76
click at [664, 280] on textarea "Dishwasher door broke its having a hard time closing this has been happening si…" at bounding box center [642, 286] width 503 height 76
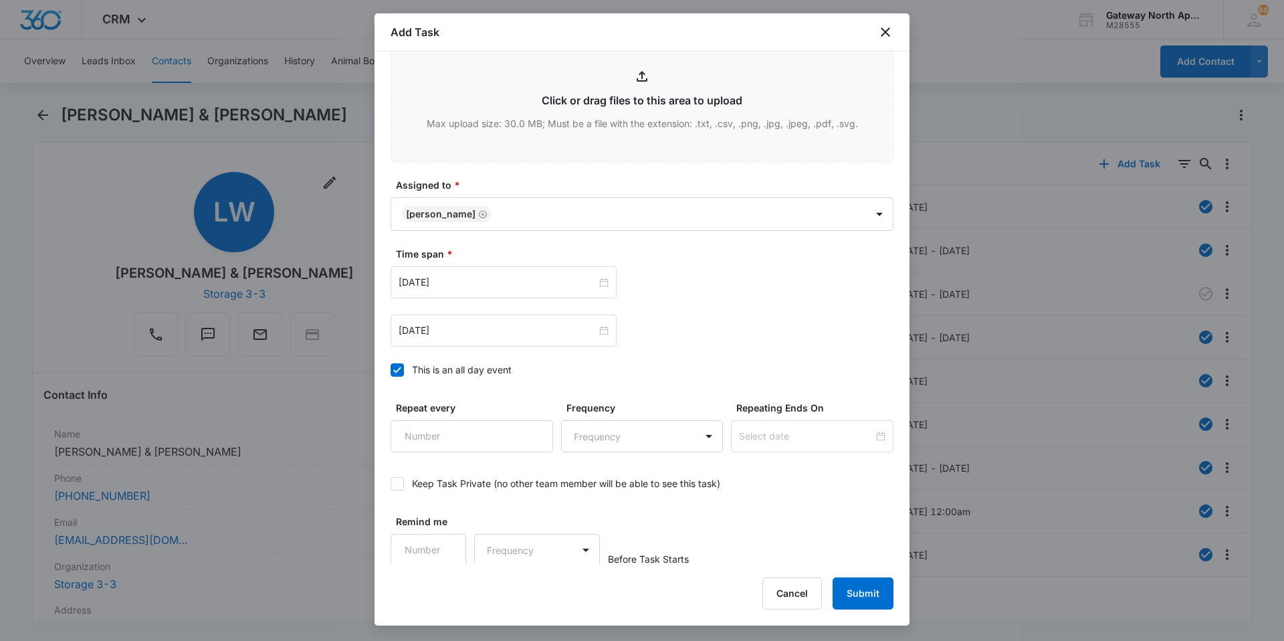
scroll to position [724, 0]
type textarea "Dishwasher door broke its having a hard time closing this has been happening si…"
click at [854, 595] on button "Submit" at bounding box center [863, 593] width 61 height 32
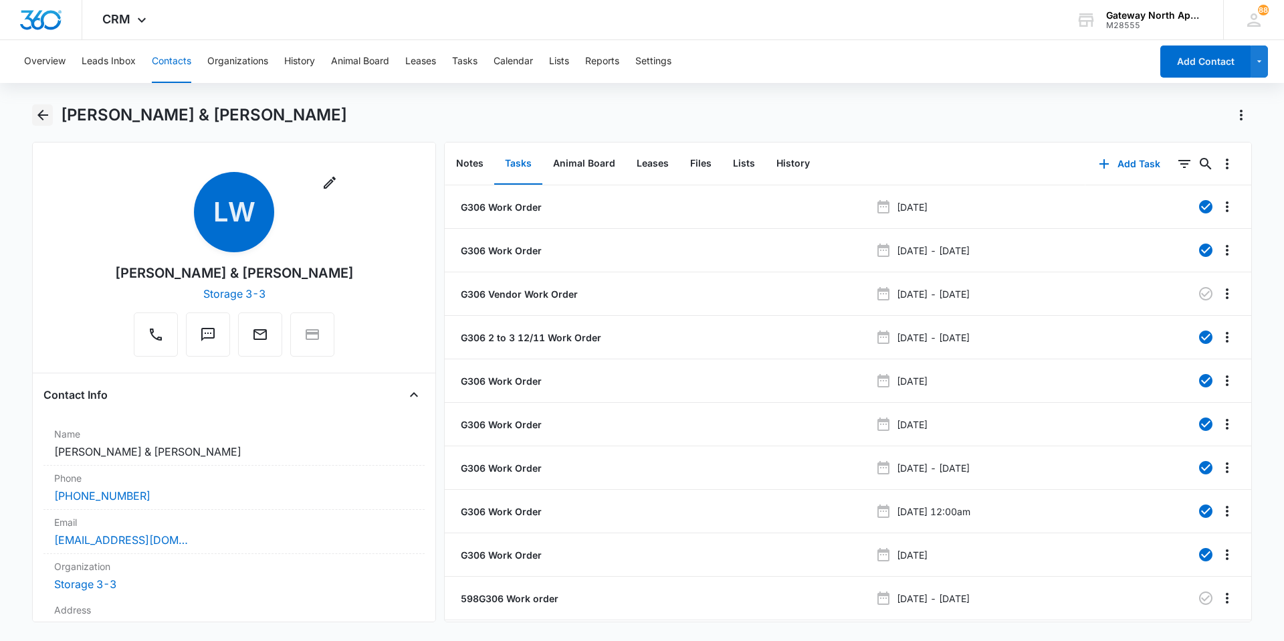
click at [45, 115] on icon "Back" at bounding box center [42, 115] width 11 height 11
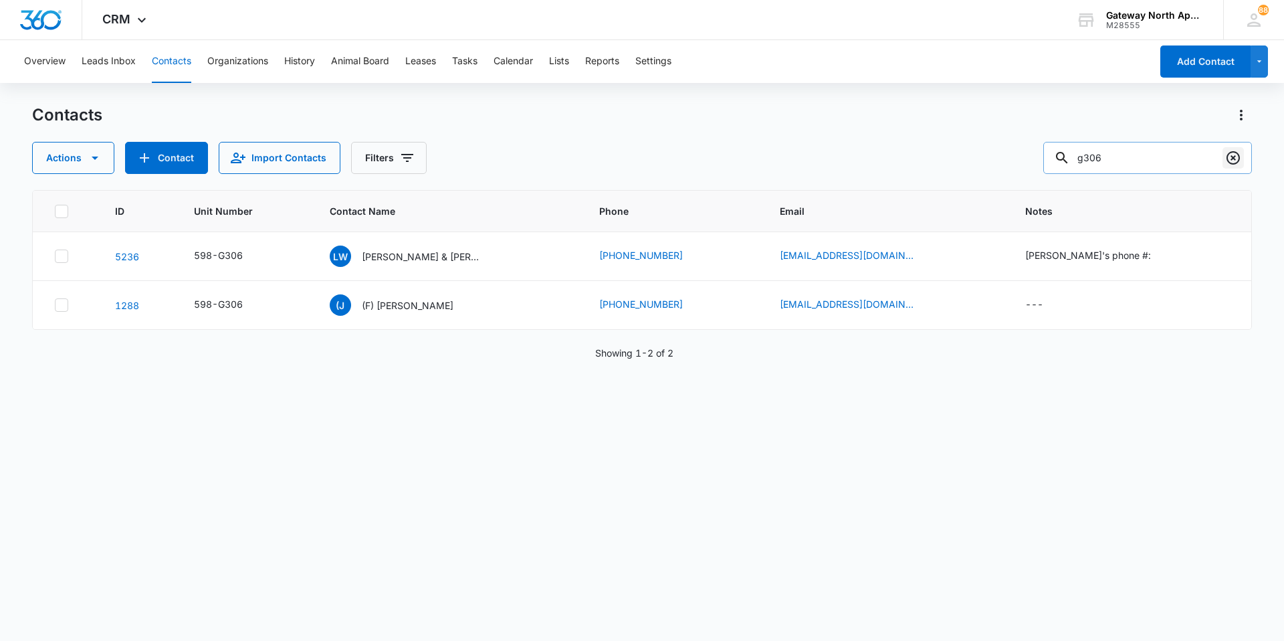
click at [1232, 157] on icon "Clear" at bounding box center [1232, 157] width 13 height 13
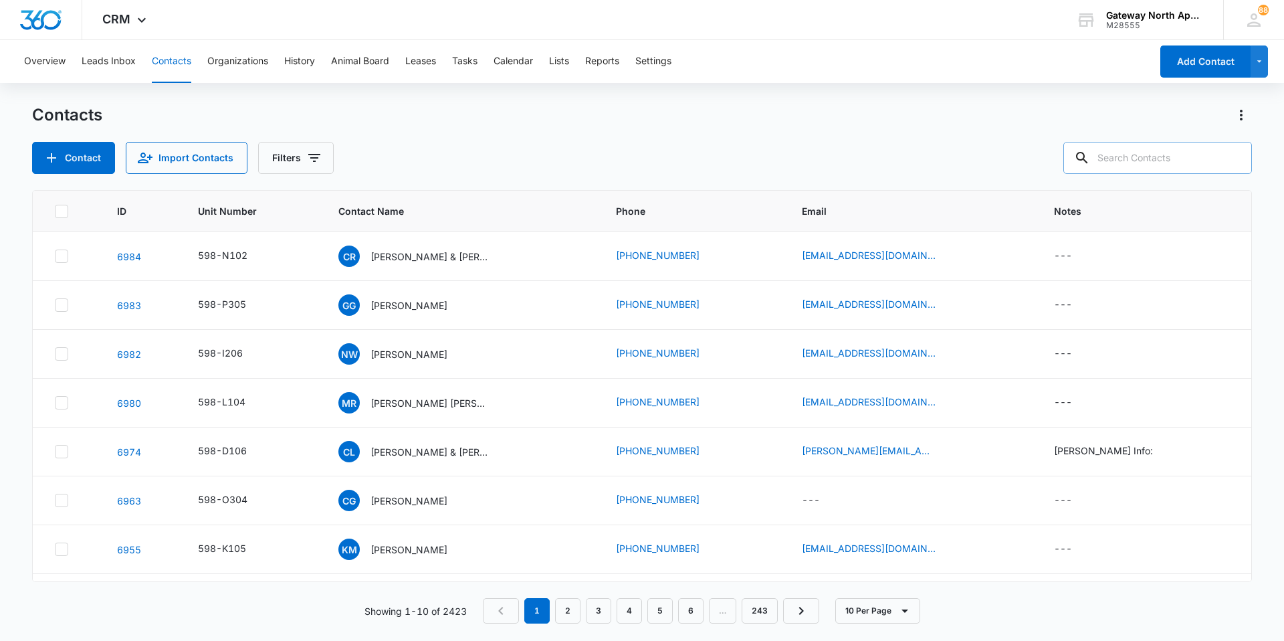
click at [1209, 152] on input "text" at bounding box center [1157, 158] width 189 height 32
type input "abi"
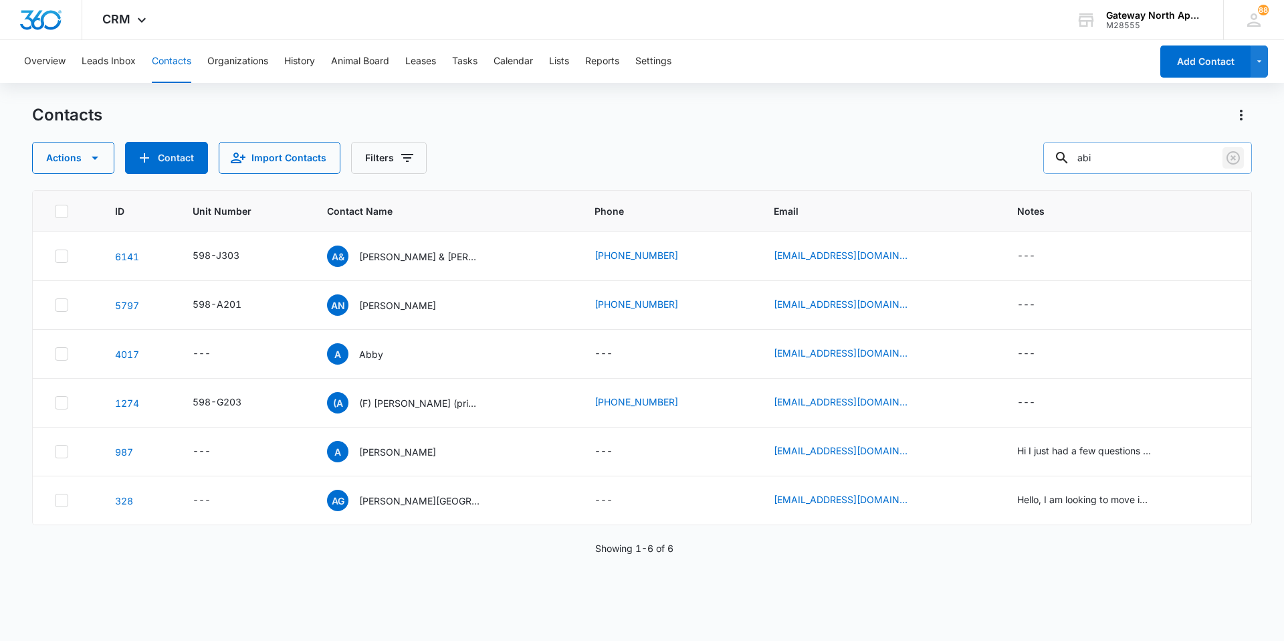
drag, startPoint x: 1237, startPoint y: 157, endPoint x: 1198, endPoint y: 162, distance: 39.1
click at [1237, 157] on icon "Clear" at bounding box center [1233, 158] width 16 height 16
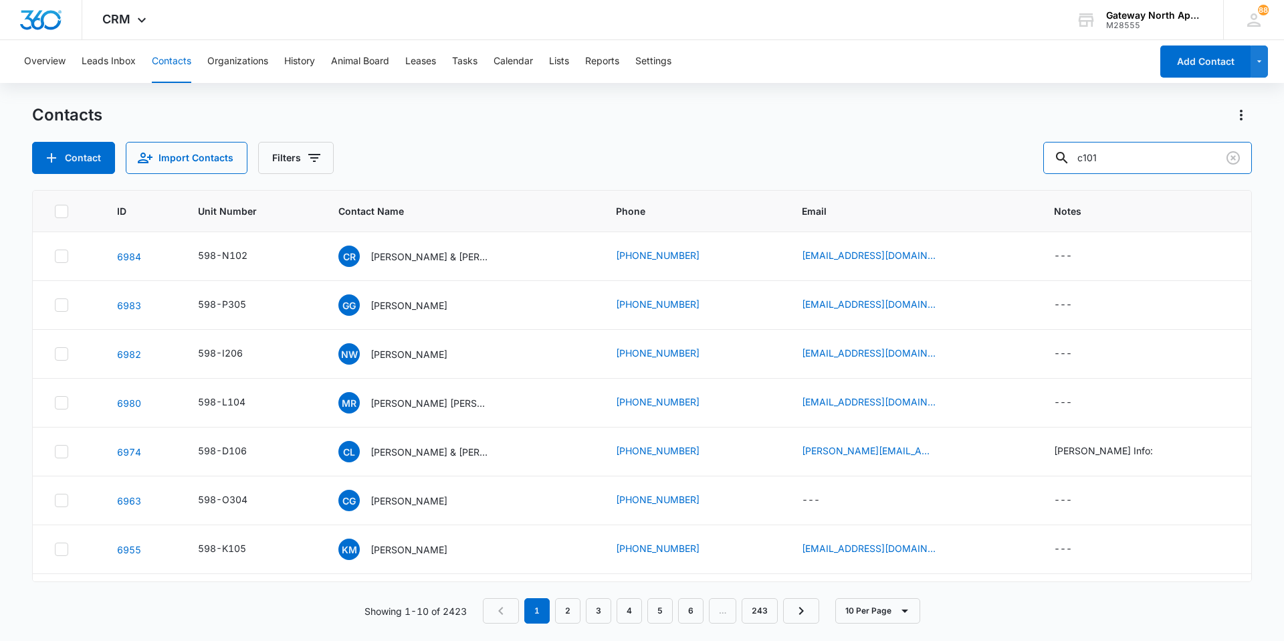
type input "c101"
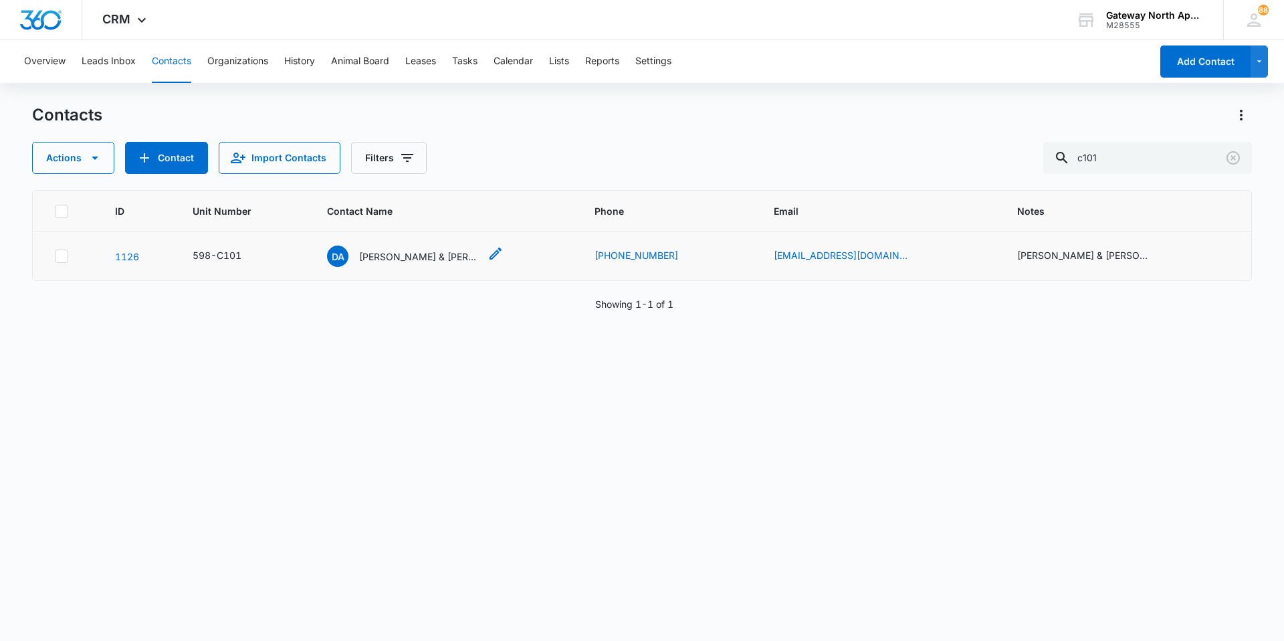
click at [392, 251] on p "[PERSON_NAME] & [PERSON_NAME]" at bounding box center [419, 256] width 120 height 14
